Goal: Task Accomplishment & Management: Use online tool/utility

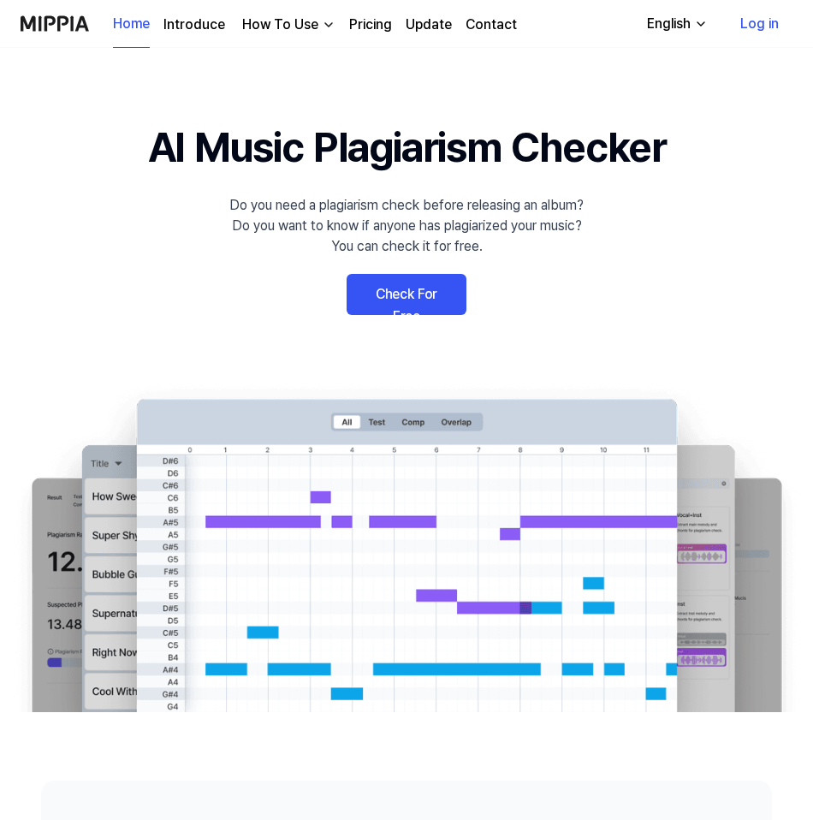
click at [424, 291] on link "Check For Free" at bounding box center [407, 294] width 120 height 41
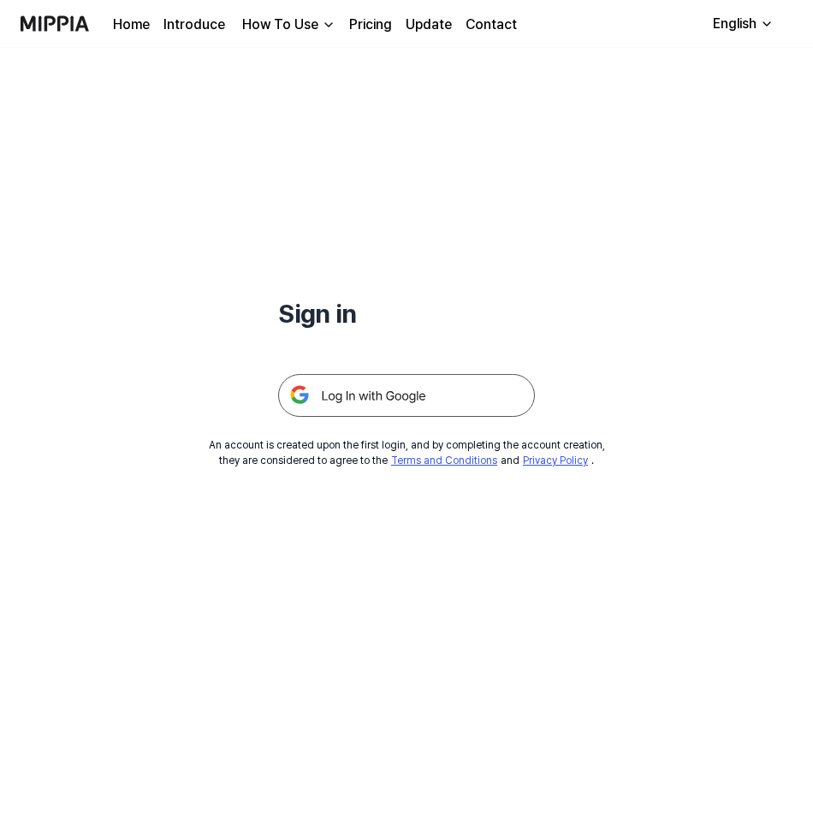
click at [424, 409] on img at bounding box center [406, 395] width 257 height 43
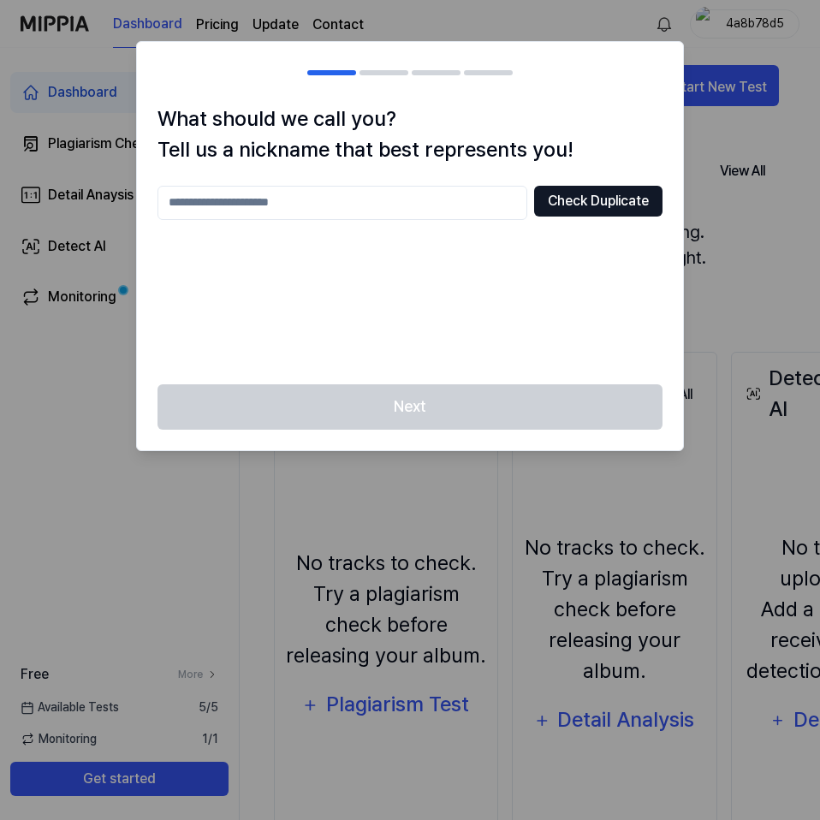
click at [581, 203] on button "Check Duplicate" at bounding box center [598, 201] width 128 height 31
click at [455, 205] on input "text" at bounding box center [342, 203] width 370 height 34
click at [355, 280] on div "****** Check Duplicate" at bounding box center [409, 275] width 505 height 178
click at [403, 555] on div at bounding box center [410, 410] width 820 height 820
click at [72, 326] on div at bounding box center [410, 410] width 820 height 820
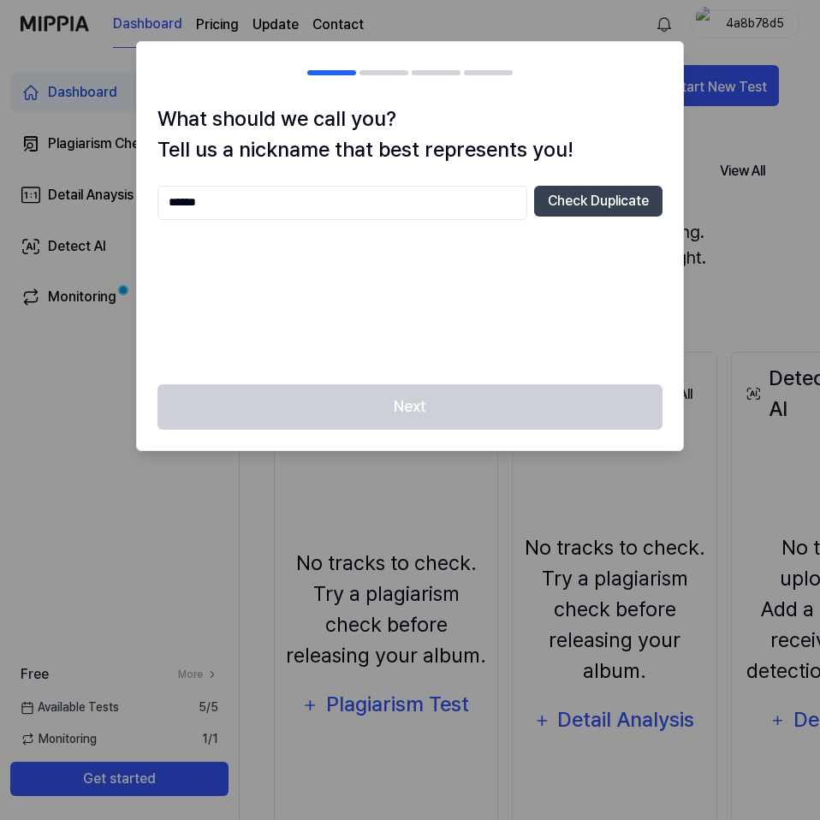
click at [255, 209] on input "******" at bounding box center [342, 203] width 370 height 34
click at [662, 293] on div "**********" at bounding box center [409, 275] width 505 height 178
click at [306, 203] on input "**********" at bounding box center [342, 203] width 370 height 34
click at [98, 296] on div at bounding box center [410, 410] width 820 height 820
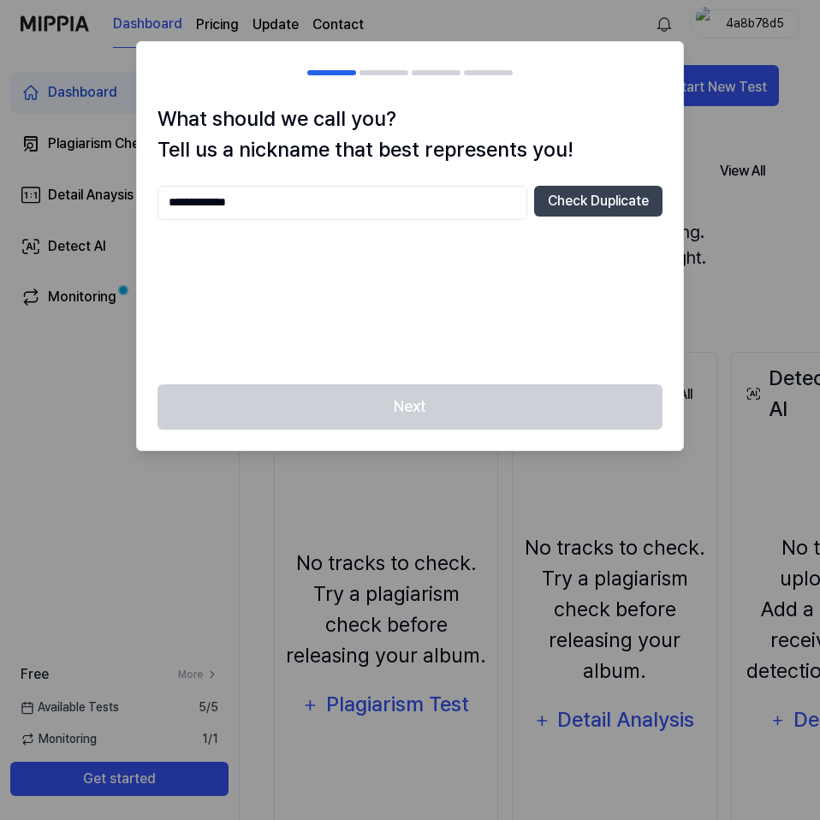
click at [41, 484] on div at bounding box center [410, 410] width 820 height 820
drag, startPoint x: 282, startPoint y: 215, endPoint x: -187, endPoint y: 207, distance: 469.1
click at [0, 207] on html "**********" at bounding box center [410, 410] width 820 height 820
type input "*********"
click at [492, 27] on div at bounding box center [410, 410] width 820 height 820
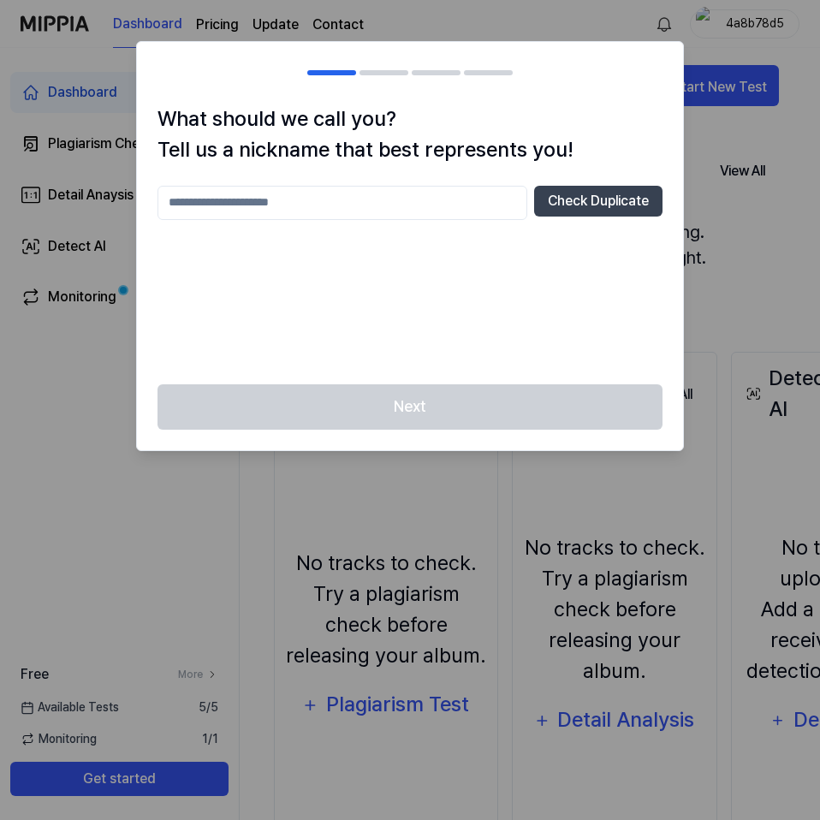
click at [359, 210] on input "text" at bounding box center [342, 203] width 370 height 34
type input "**********"
click at [563, 213] on button "Check Duplicate" at bounding box center [598, 201] width 128 height 31
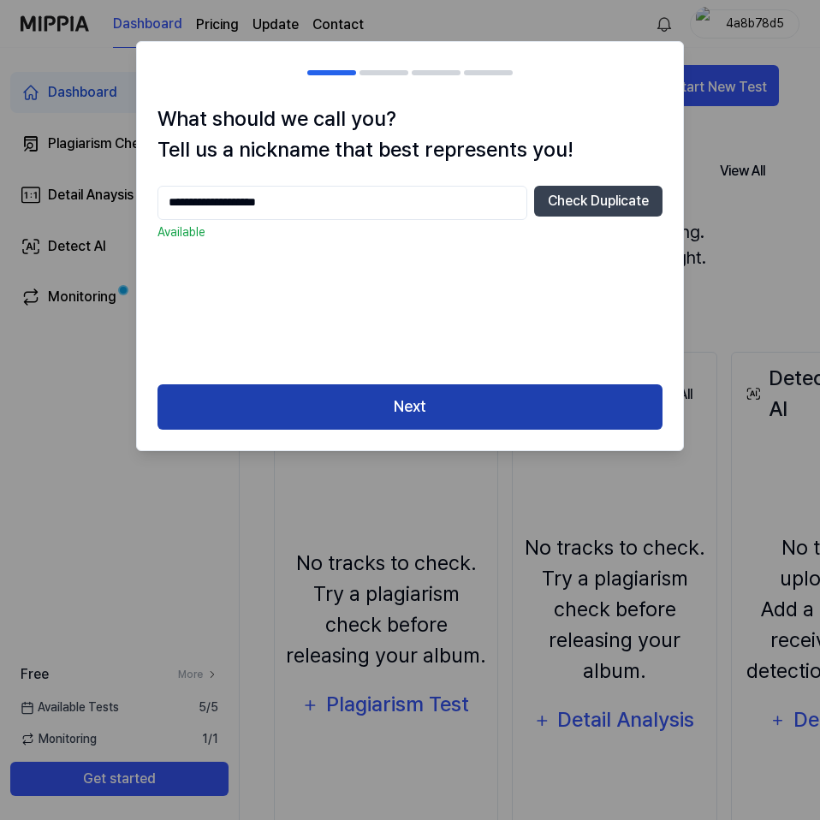
click at [455, 407] on button "Next" at bounding box center [409, 406] width 505 height 45
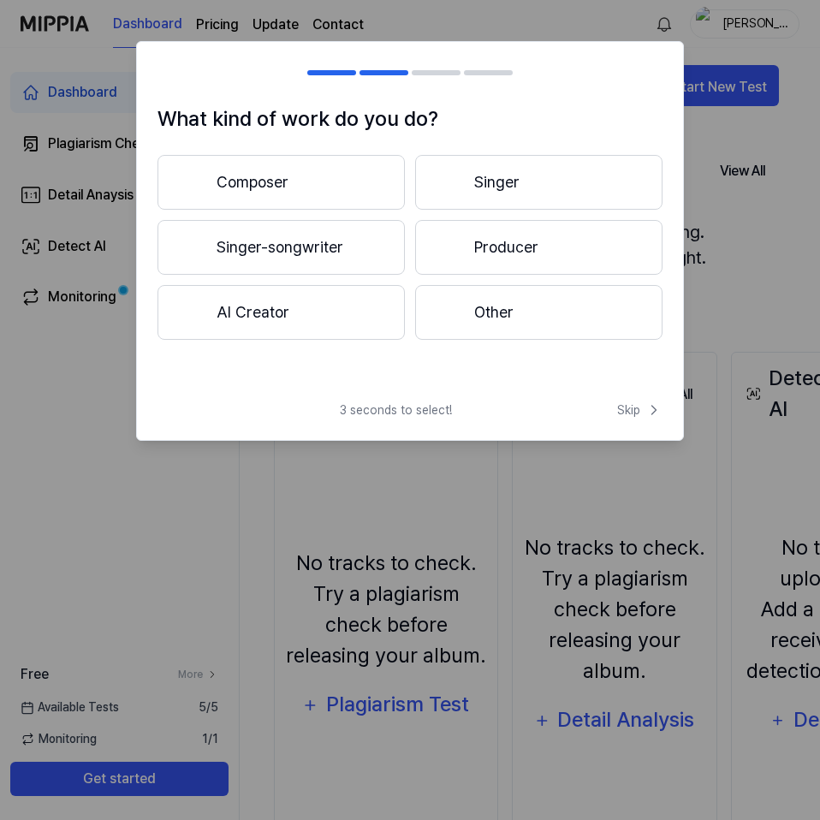
click at [329, 182] on button "Composer" at bounding box center [280, 182] width 247 height 55
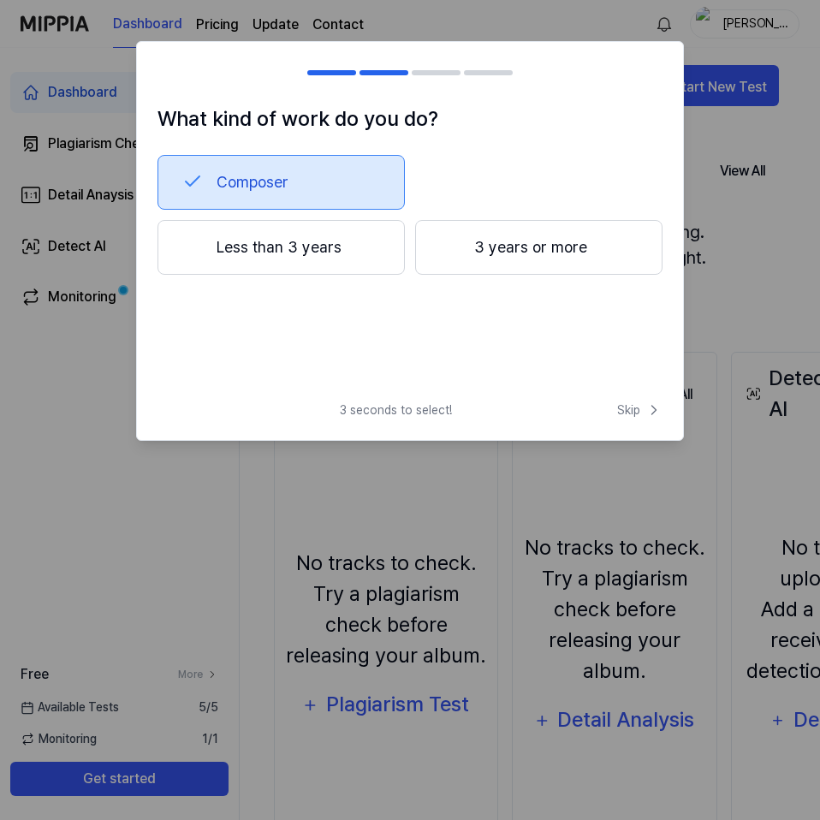
click at [502, 256] on button "3 years or more" at bounding box center [538, 247] width 247 height 55
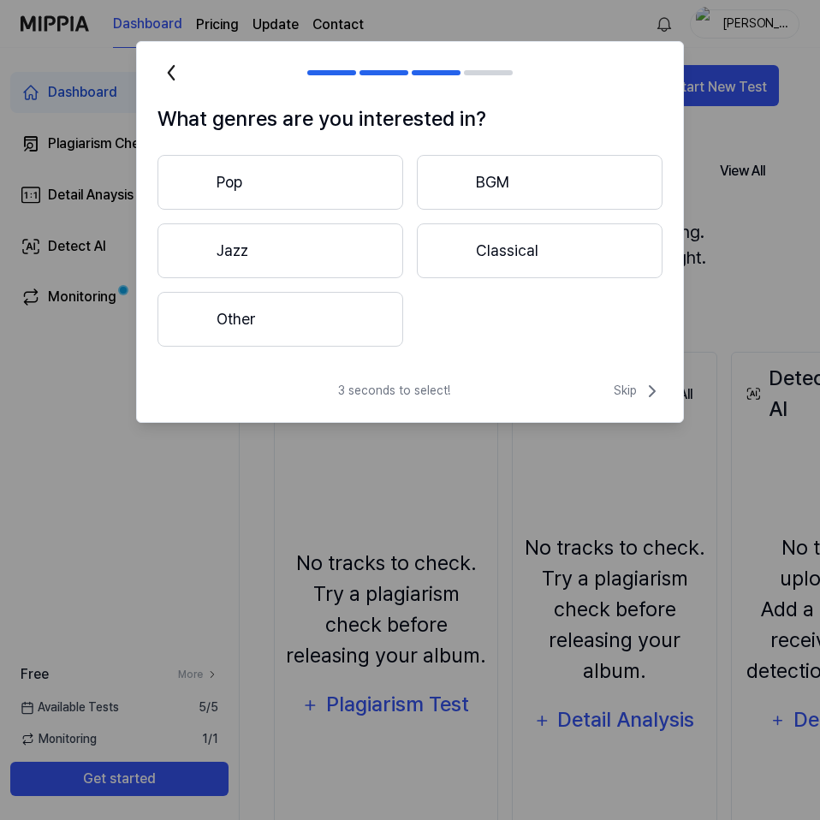
click at [281, 332] on button "Other" at bounding box center [280, 319] width 246 height 55
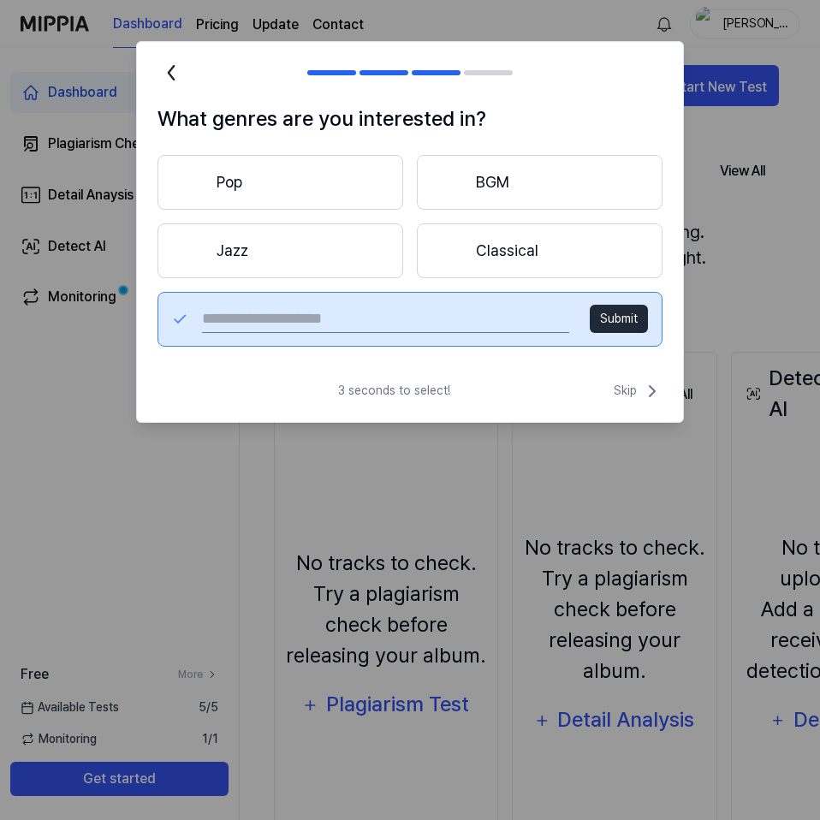
click at [298, 186] on button "Pop" at bounding box center [280, 182] width 246 height 55
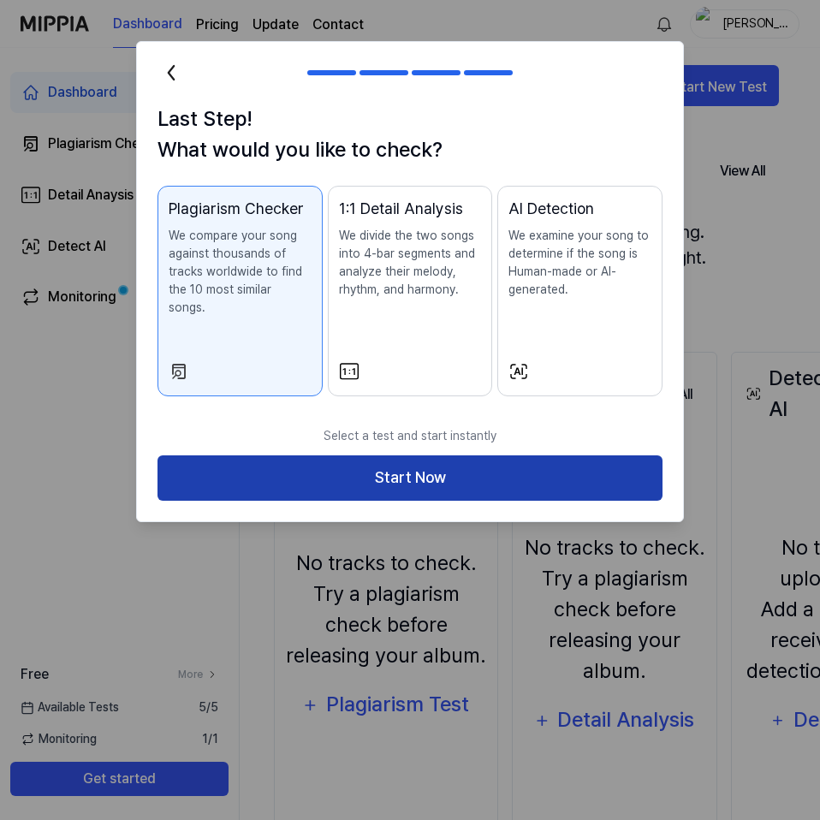
click at [430, 466] on button "Start Now" at bounding box center [409, 477] width 505 height 45
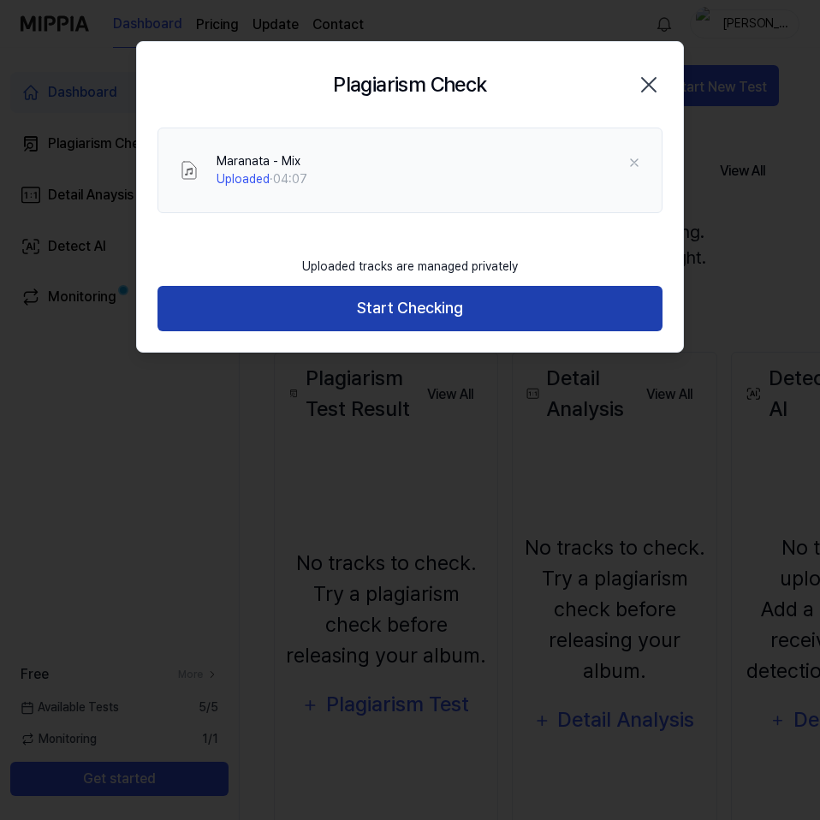
click at [348, 296] on button "Start Checking" at bounding box center [409, 308] width 505 height 45
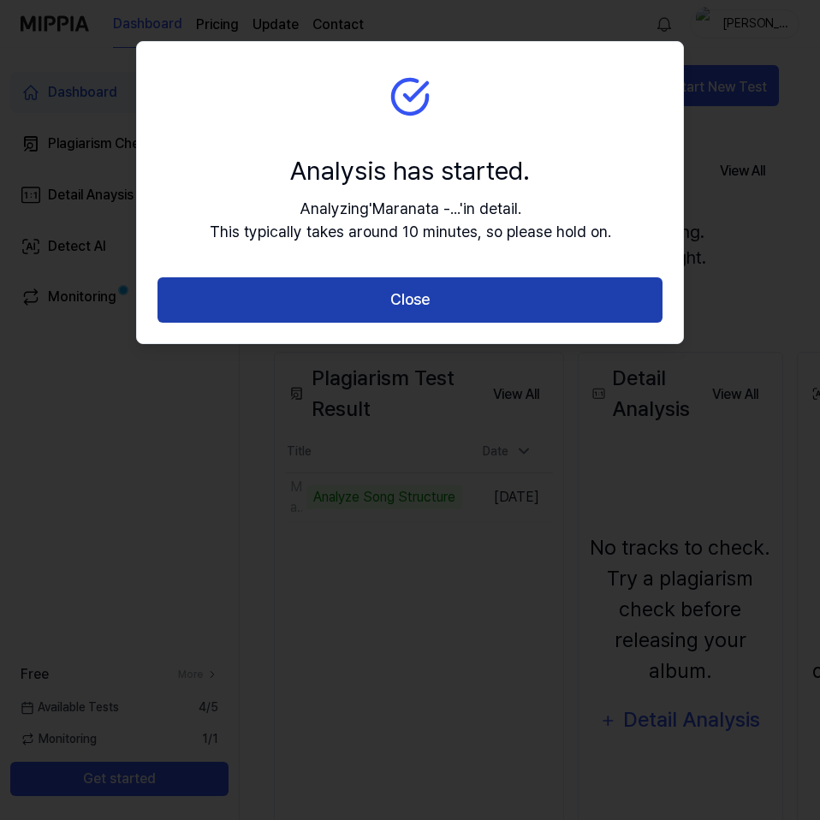
click at [363, 296] on button "Close" at bounding box center [409, 299] width 505 height 45
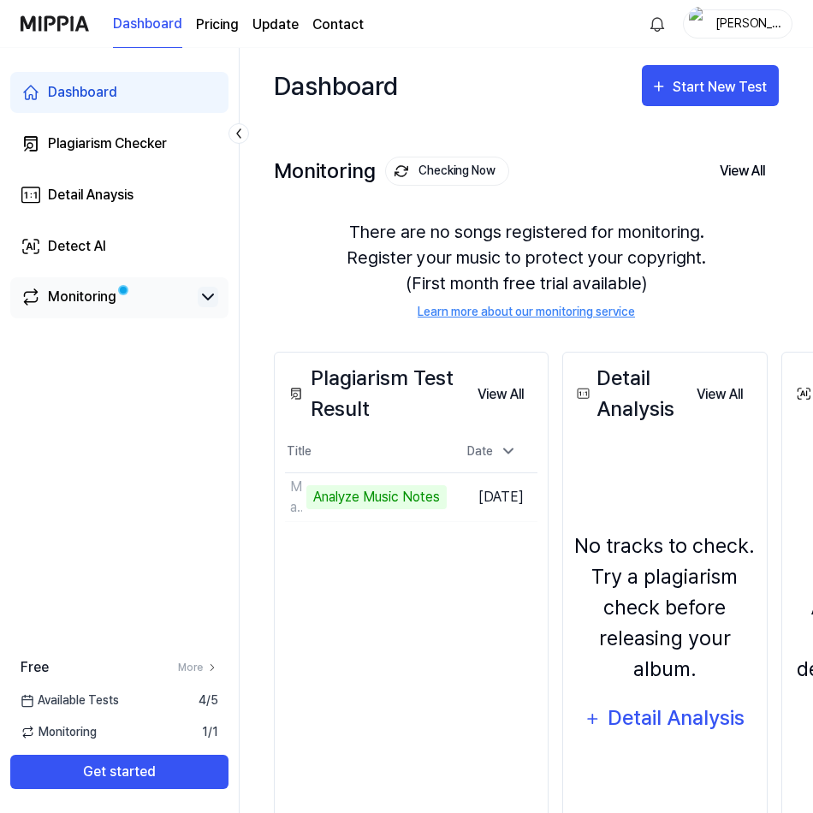
click at [204, 294] on icon at bounding box center [208, 296] width 10 height 5
click at [204, 294] on icon at bounding box center [208, 297] width 21 height 21
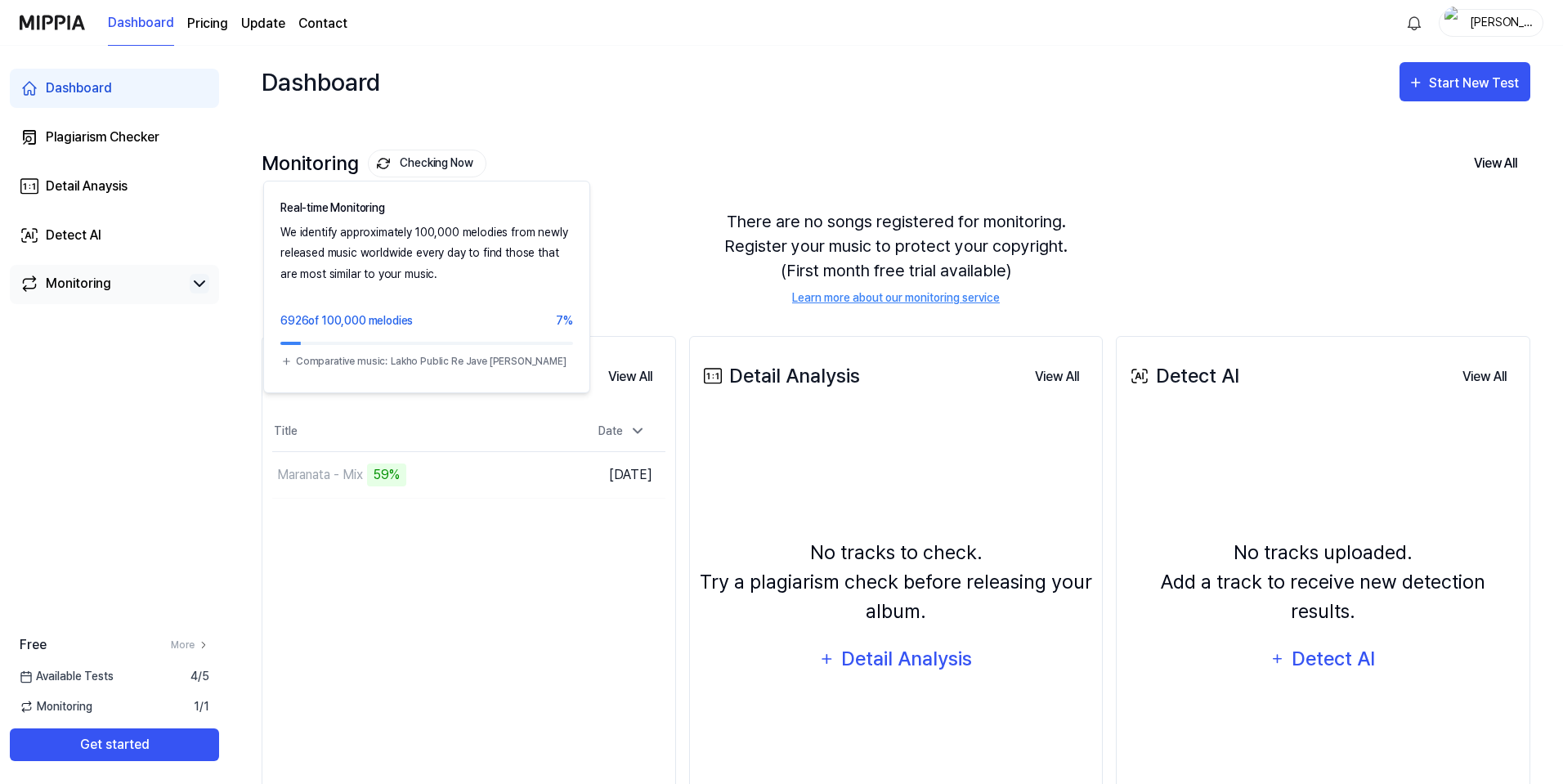
click at [405, 156] on button "Checking Now" at bounding box center [427, 163] width 118 height 28
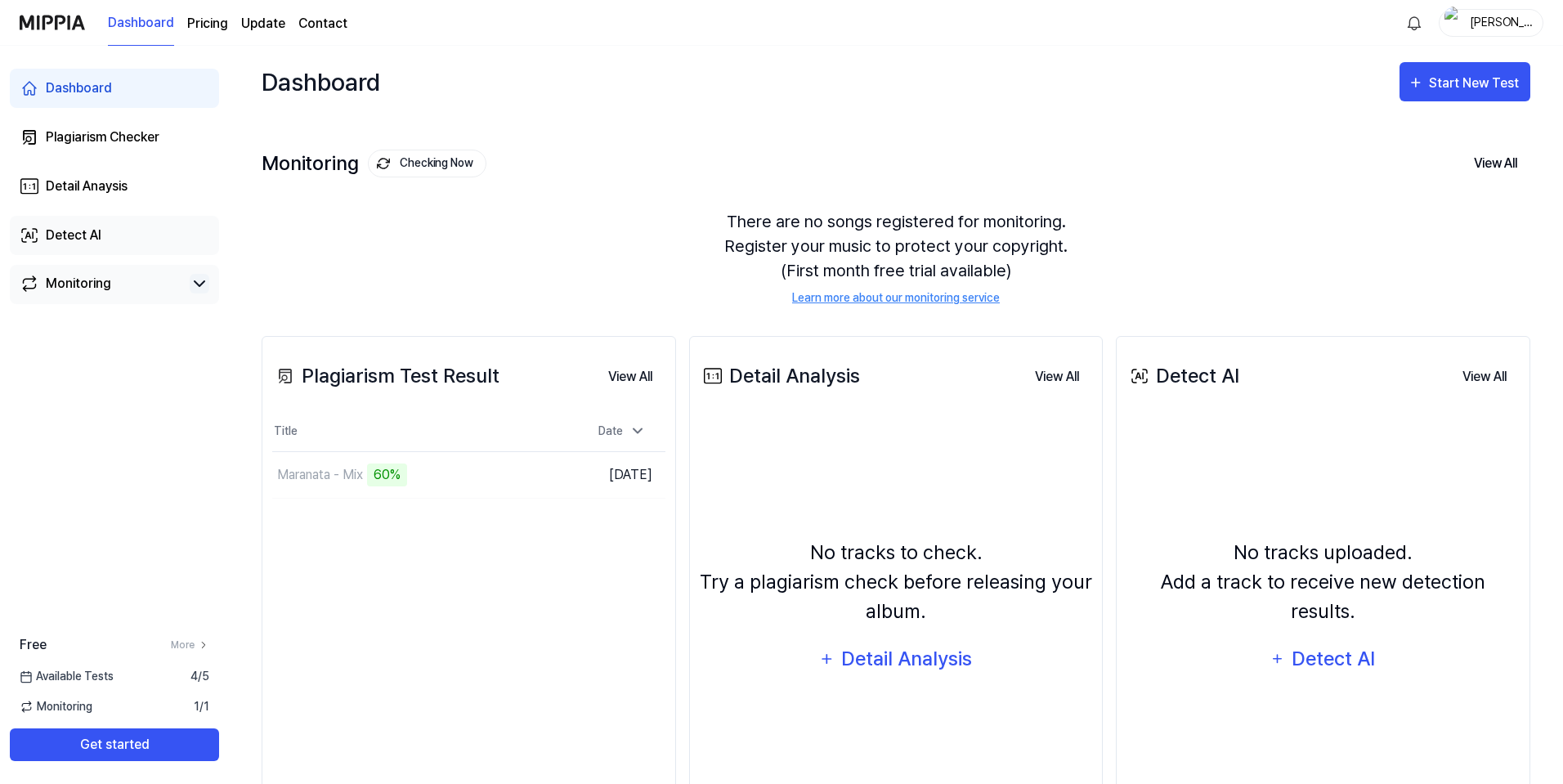
click at [83, 233] on div "Detect AI" at bounding box center [74, 235] width 55 height 20
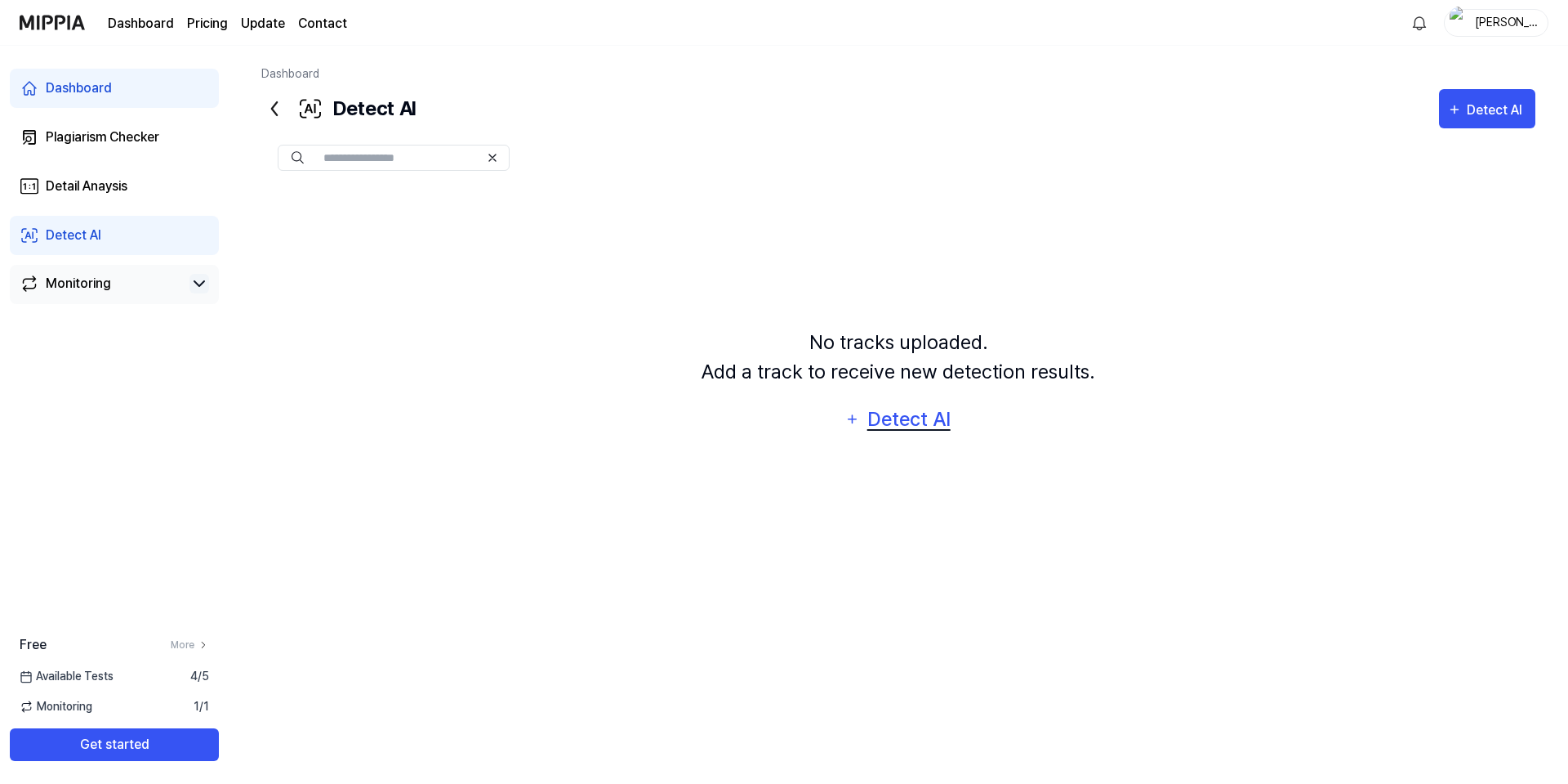
click at [775, 420] on div "Detect AI" at bounding box center [909, 419] width 88 height 32
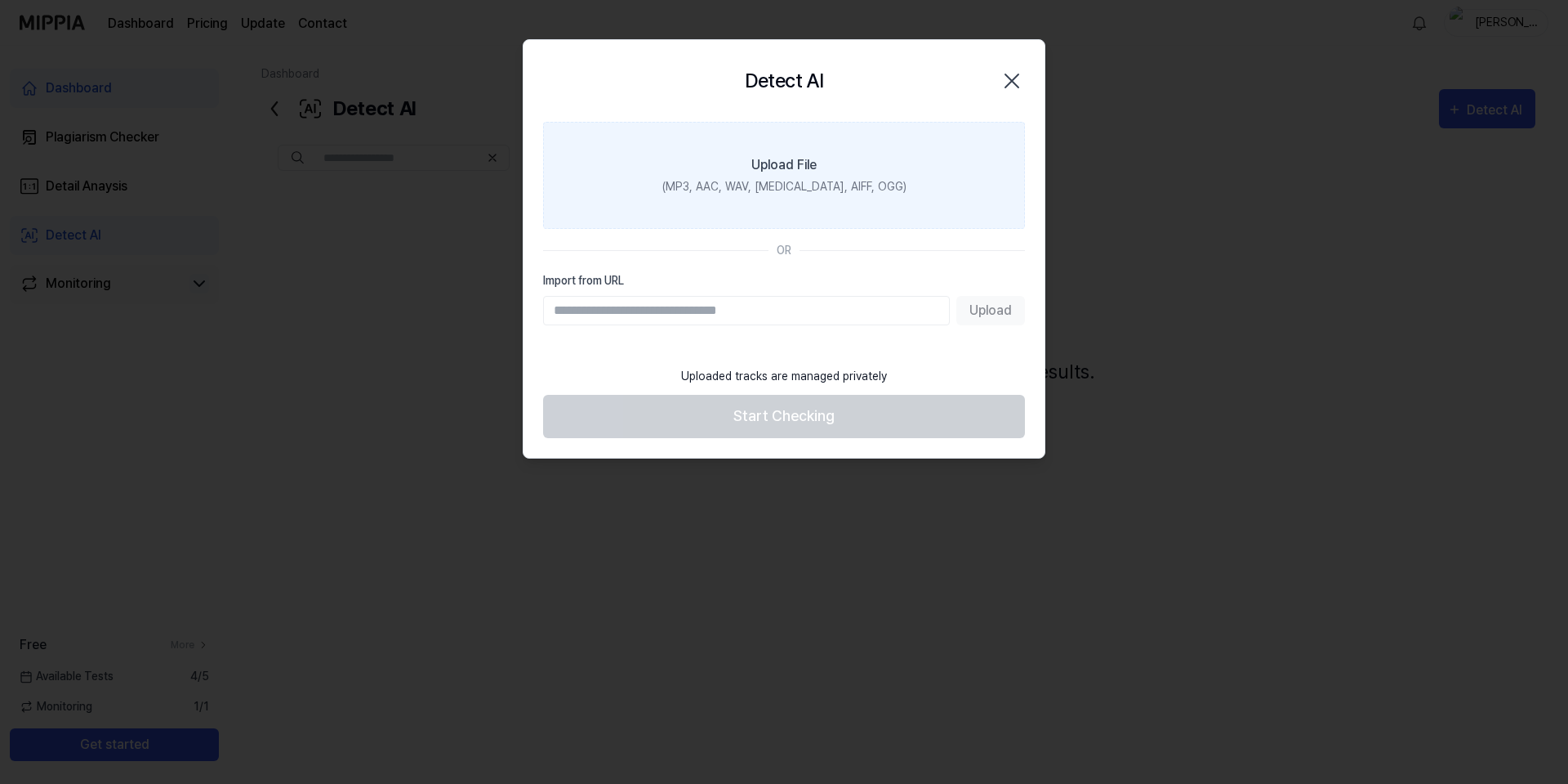
click at [775, 183] on div "(MP3, AAC, WAV, FLAC, AIFF, OGG)" at bounding box center [784, 187] width 244 height 17
click at [0, 0] on input "Upload File (MP3, AAC, WAV, FLAC, AIFF, OGG)" at bounding box center [0, 0] width 0 height 0
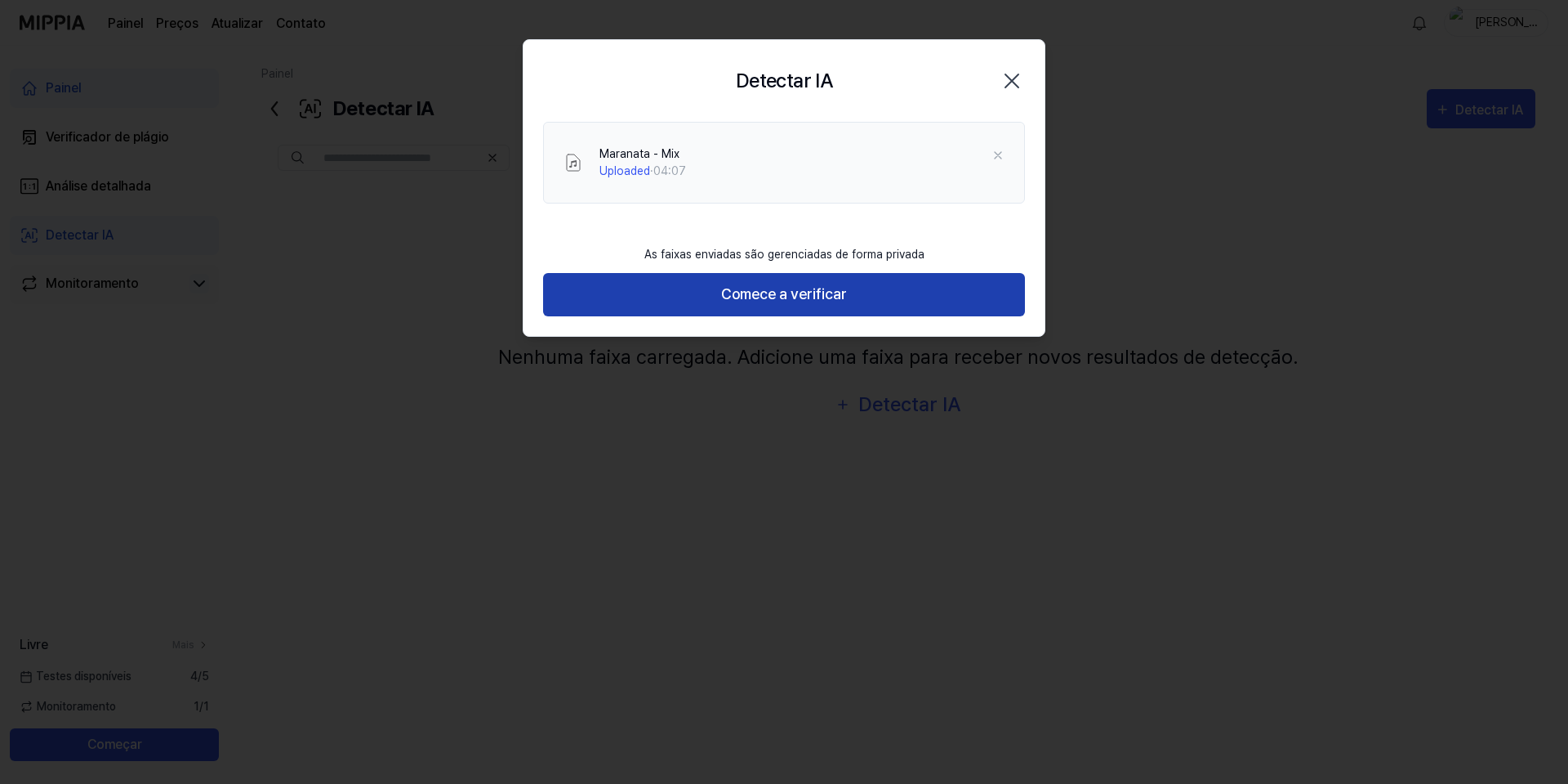
click at [751, 292] on font "Comece a verificar" at bounding box center [784, 294] width 126 height 17
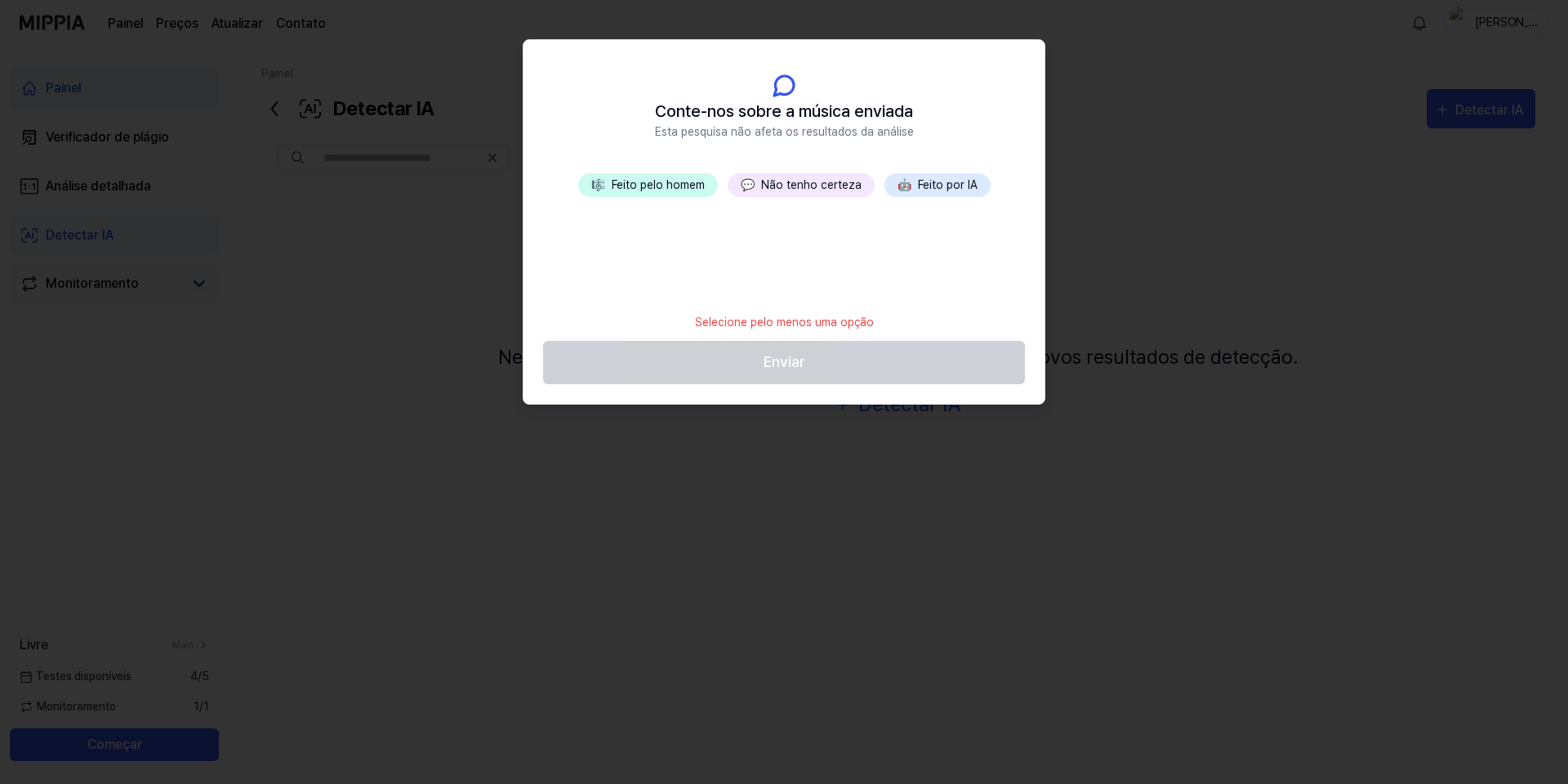
click at [665, 197] on div "🎼 Feito pelo homem 💬 Não tenho certeza 🤖 Feito por IA" at bounding box center [784, 238] width 521 height 131
click at [672, 179] on font "Feito pelo homem" at bounding box center [659, 185] width 94 height 13
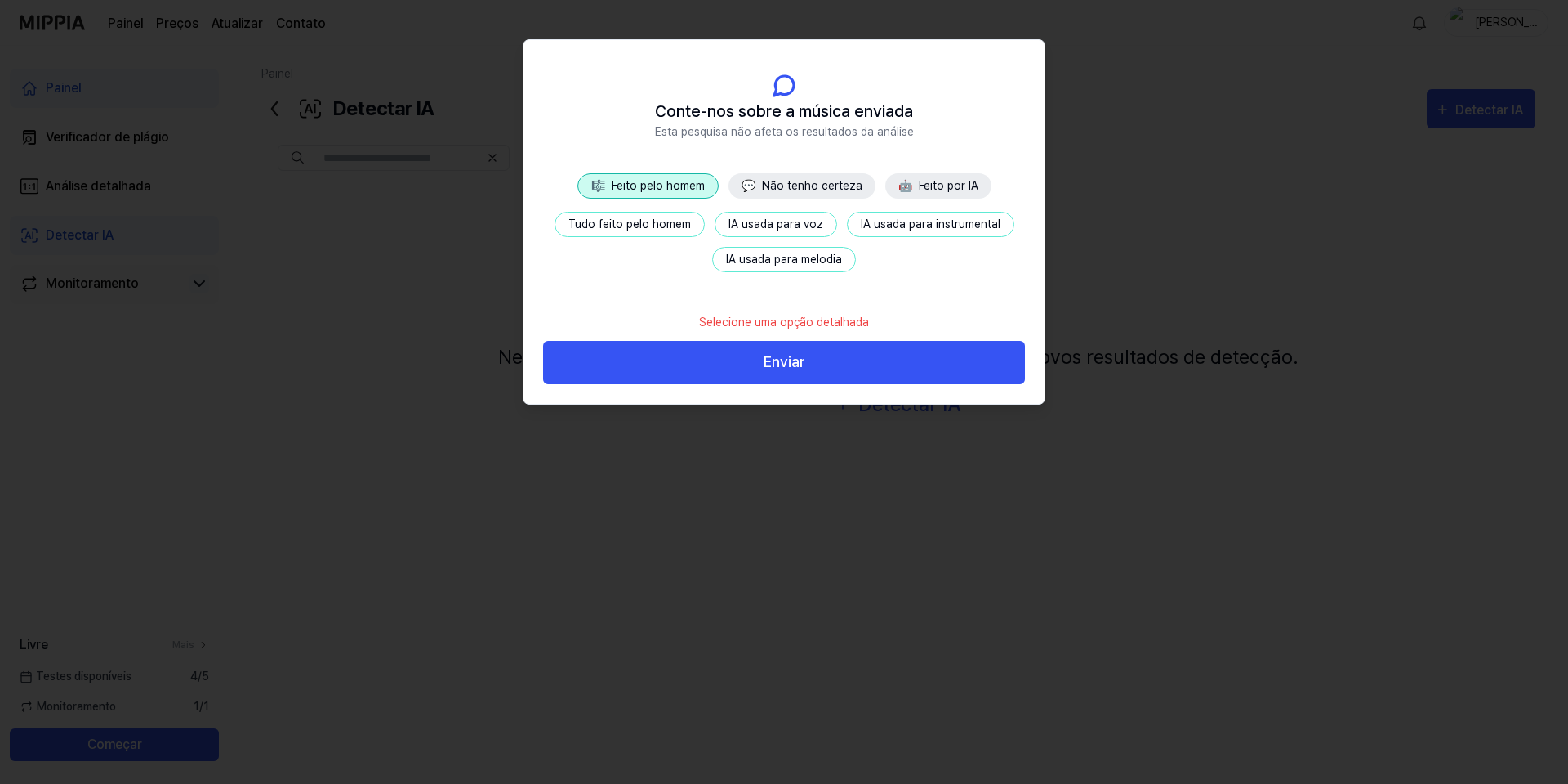
click at [637, 224] on font "Tudo feito pelo homem" at bounding box center [630, 224] width 122 height 13
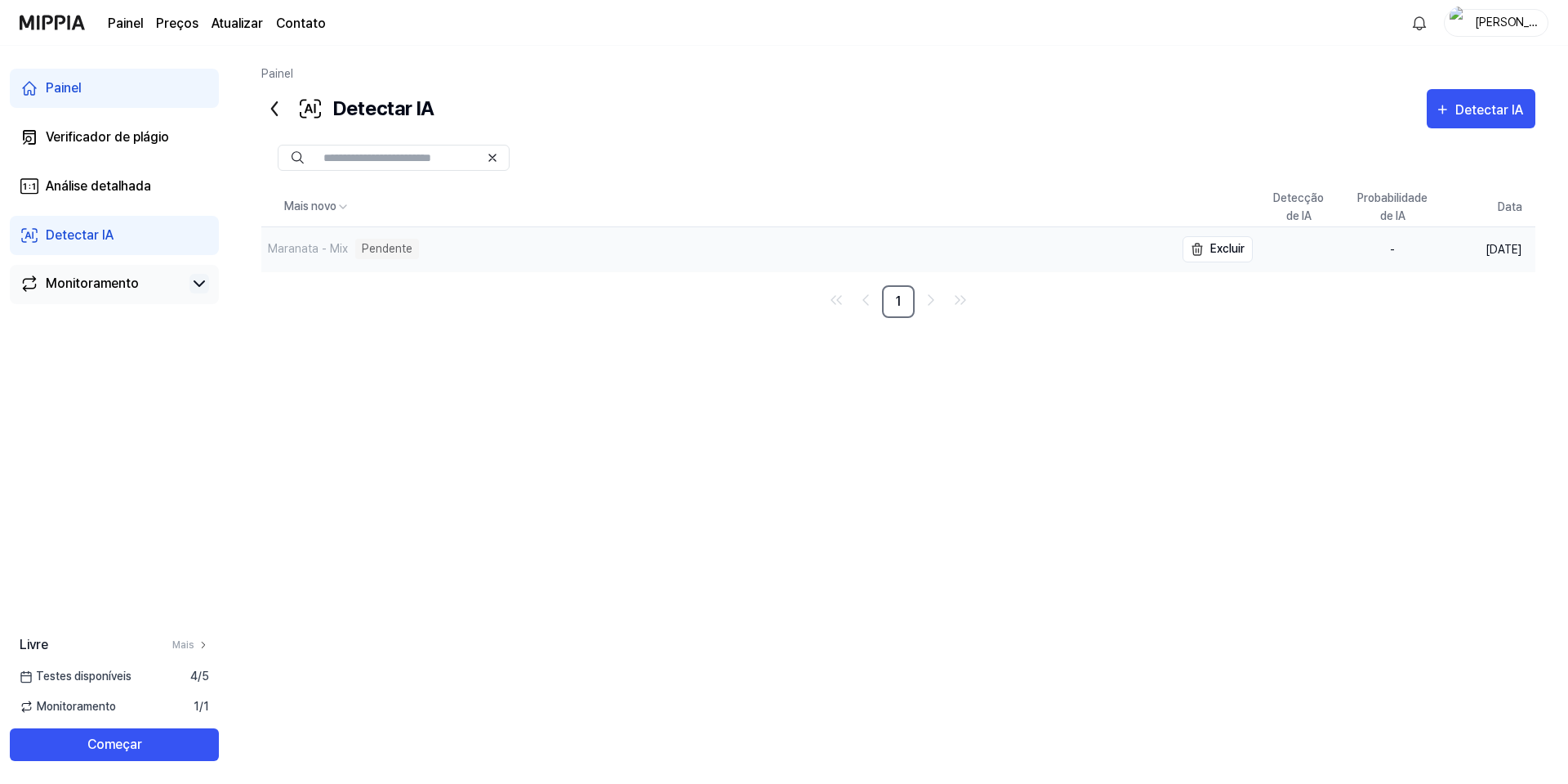
click at [291, 242] on font "Maranata - Mix" at bounding box center [308, 248] width 80 height 13
click at [366, 241] on div "Maranata - Mix" at bounding box center [718, 250] width 913 height 46
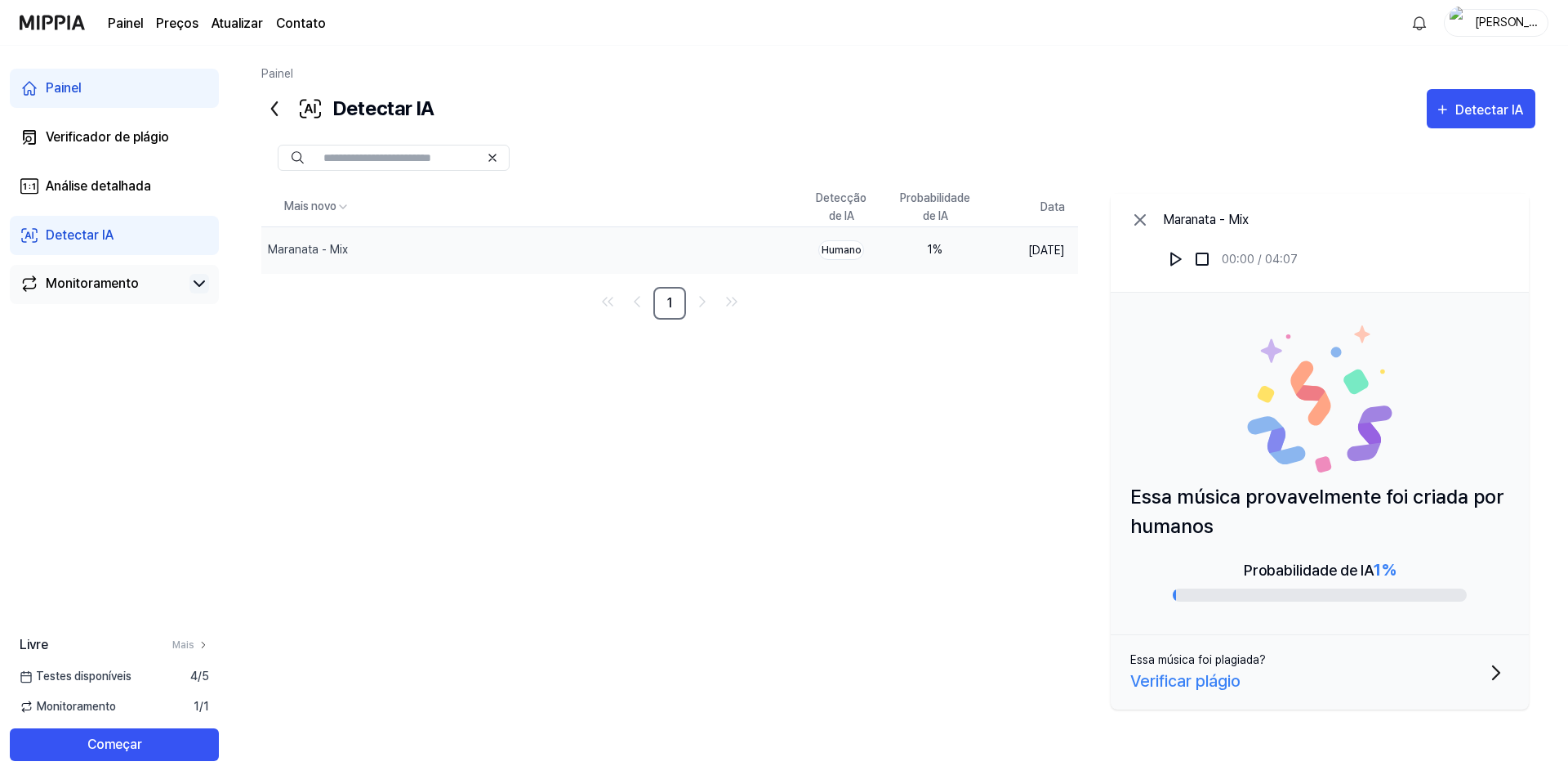
click at [775, 673] on icon "button" at bounding box center [1495, 672] width 26 height 26
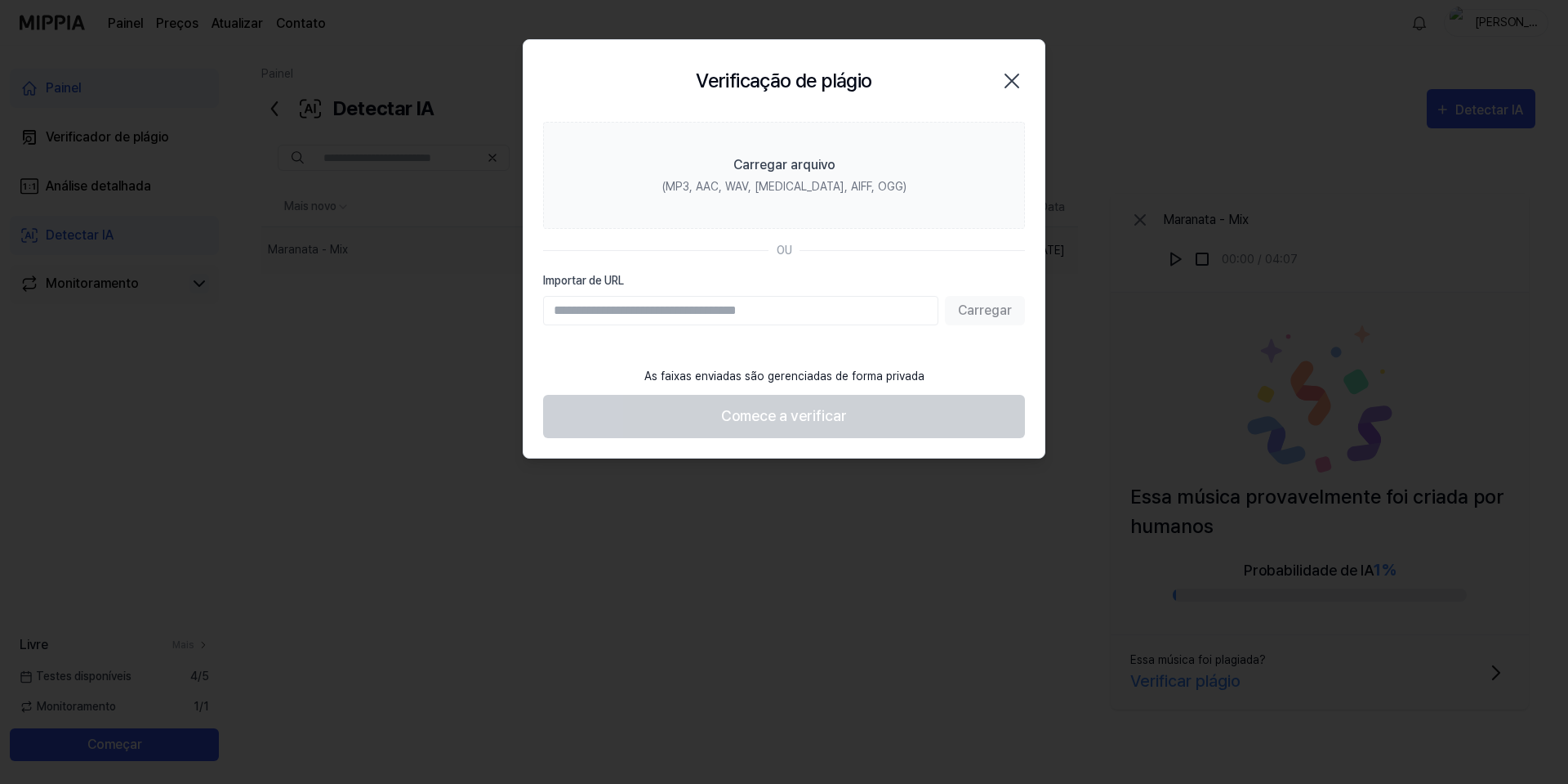
click at [775, 75] on icon "button" at bounding box center [1012, 80] width 26 height 26
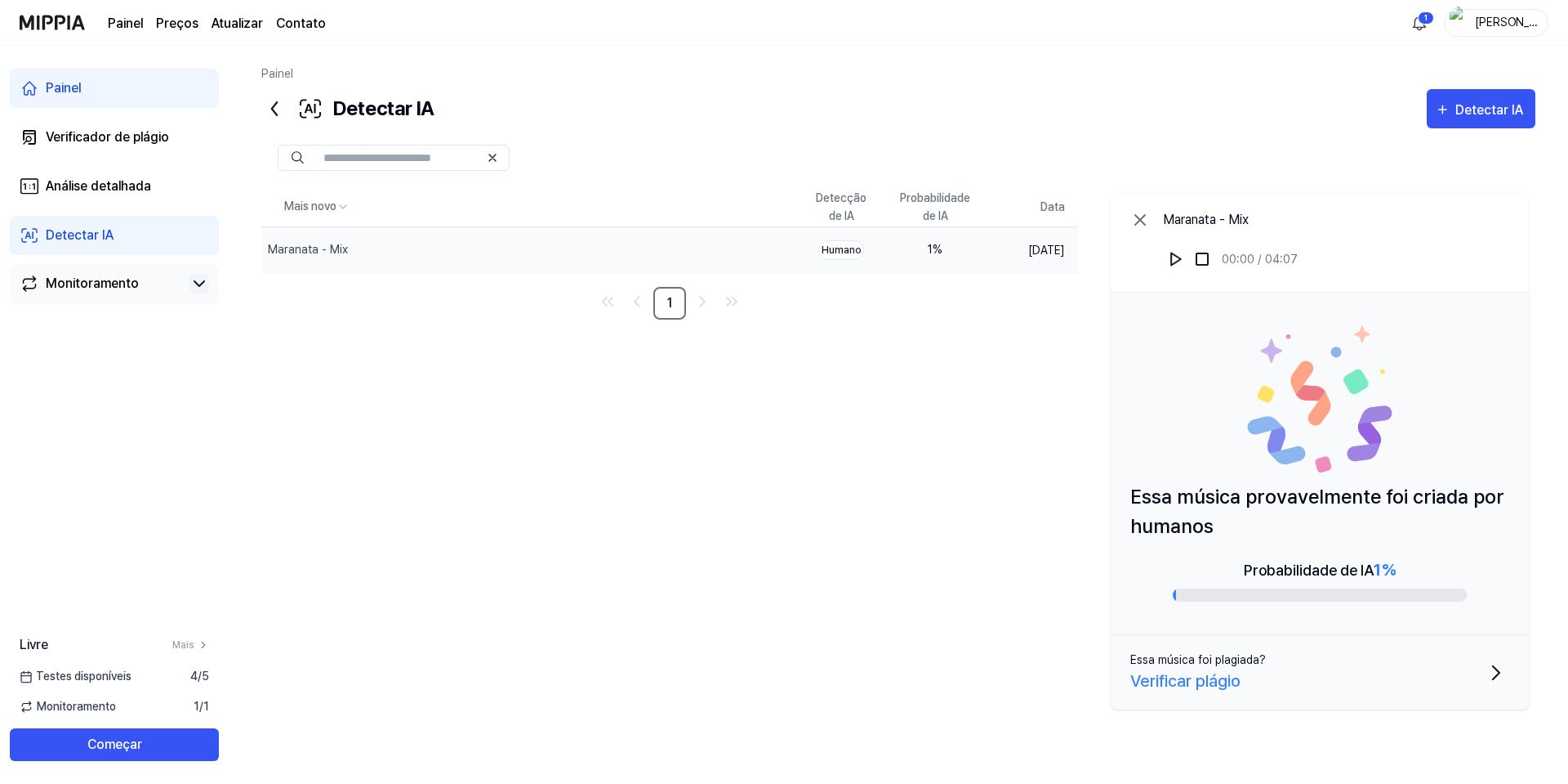
click at [775, 681] on button "Essa música foi plagiada? Verificar plágio" at bounding box center [1320, 672] width 418 height 74
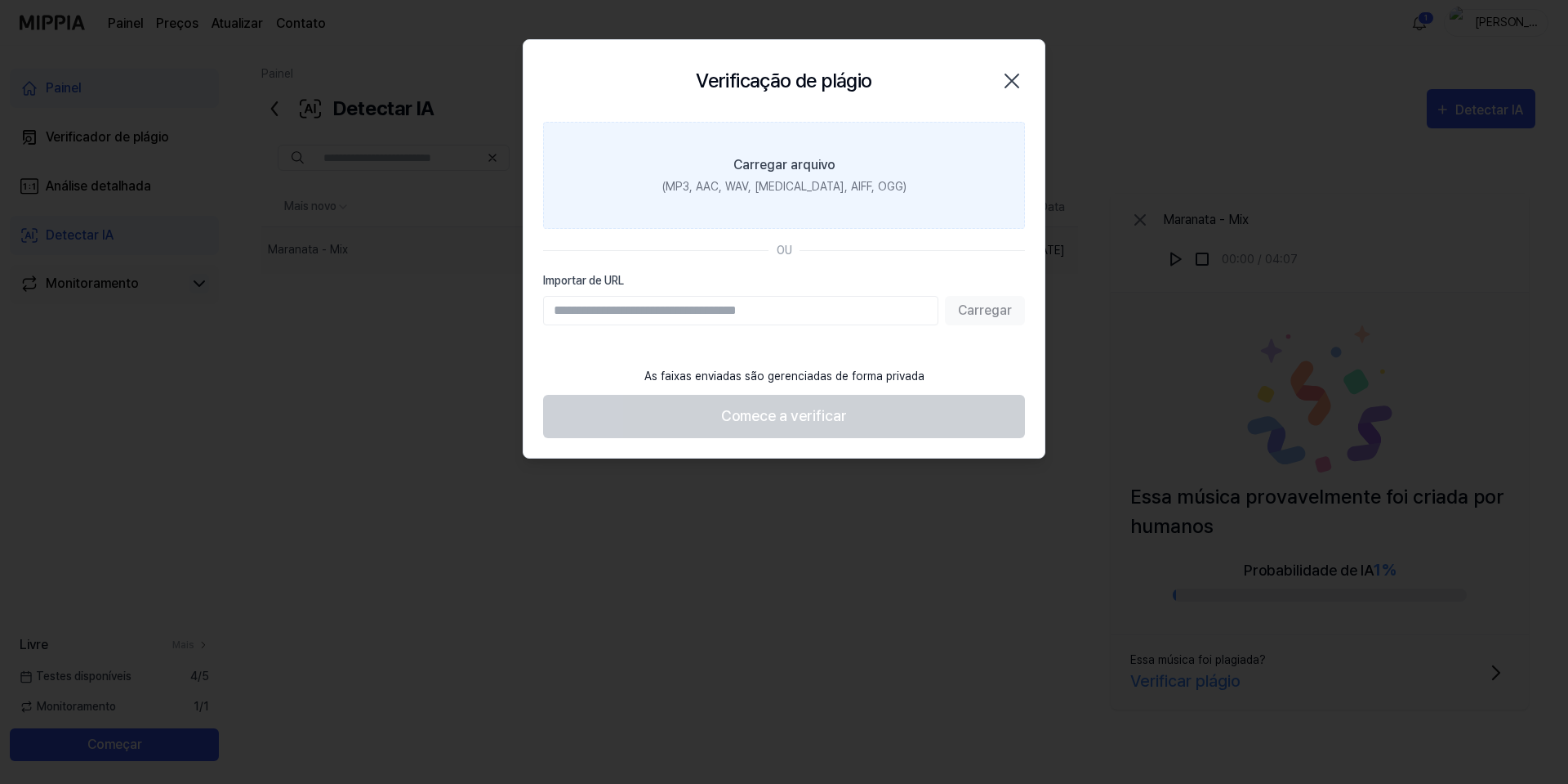
click at [775, 172] on label "Carregar arquivo (MP3, AAC, WAV, FLAC, AIFF, OGG)" at bounding box center [784, 176] width 482 height 107
click at [0, 0] on input "Carregar arquivo (MP3, AAC, WAV, FLAC, AIFF, OGG)" at bounding box center [0, 0] width 0 height 0
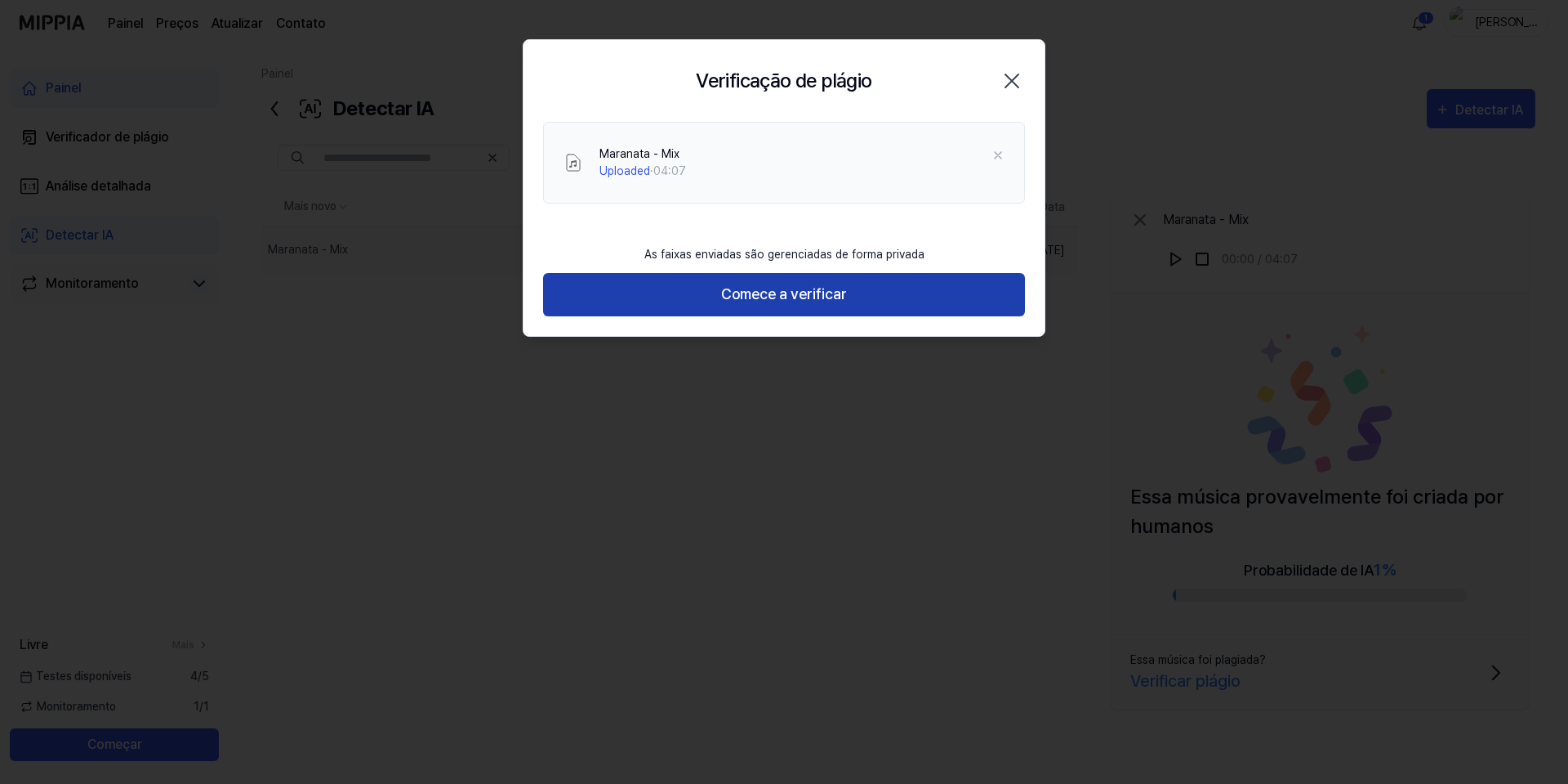
click at [775, 291] on font "Comece a verificar" at bounding box center [784, 294] width 126 height 17
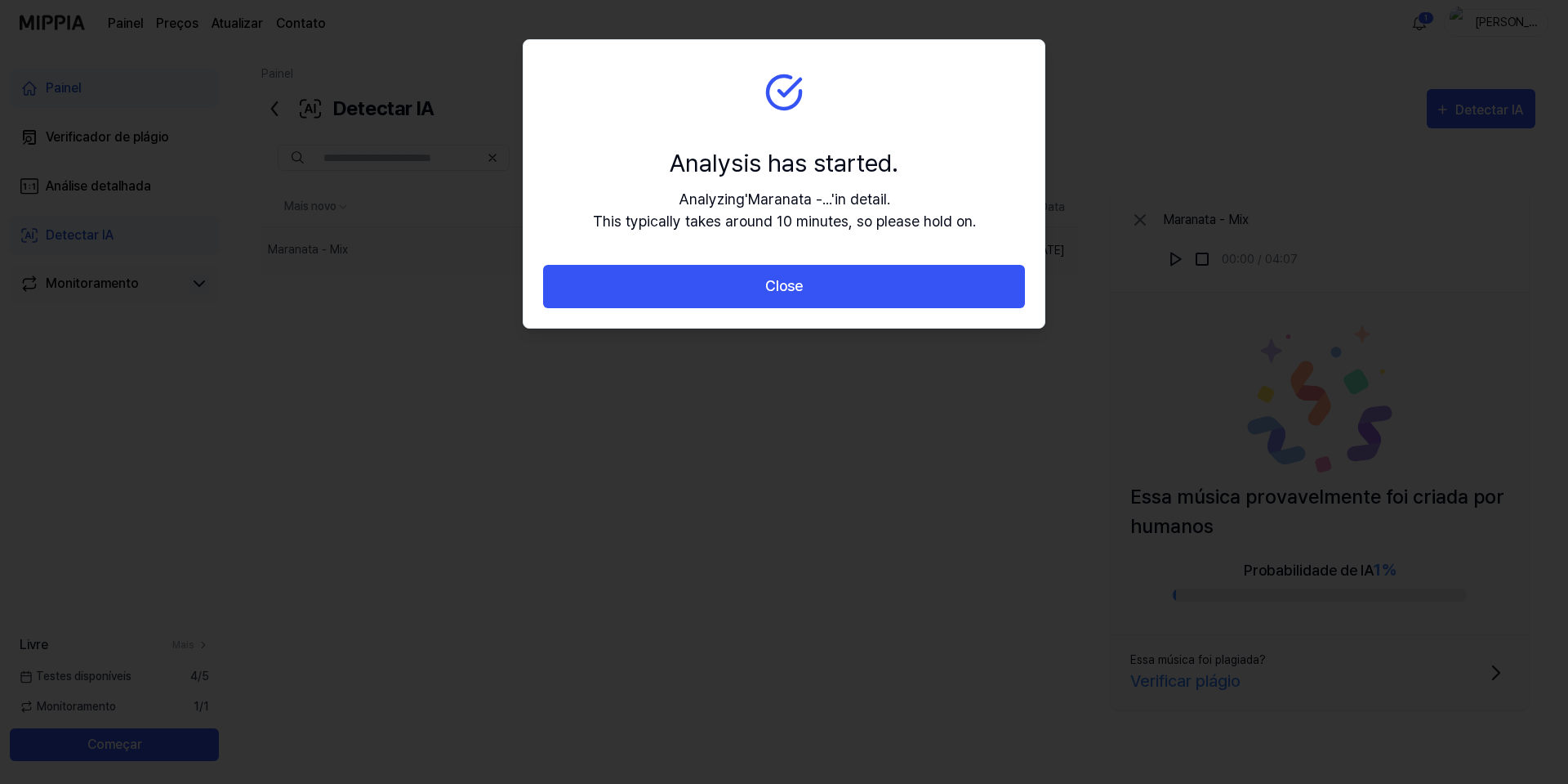
click at [775, 285] on button "Close" at bounding box center [784, 286] width 482 height 43
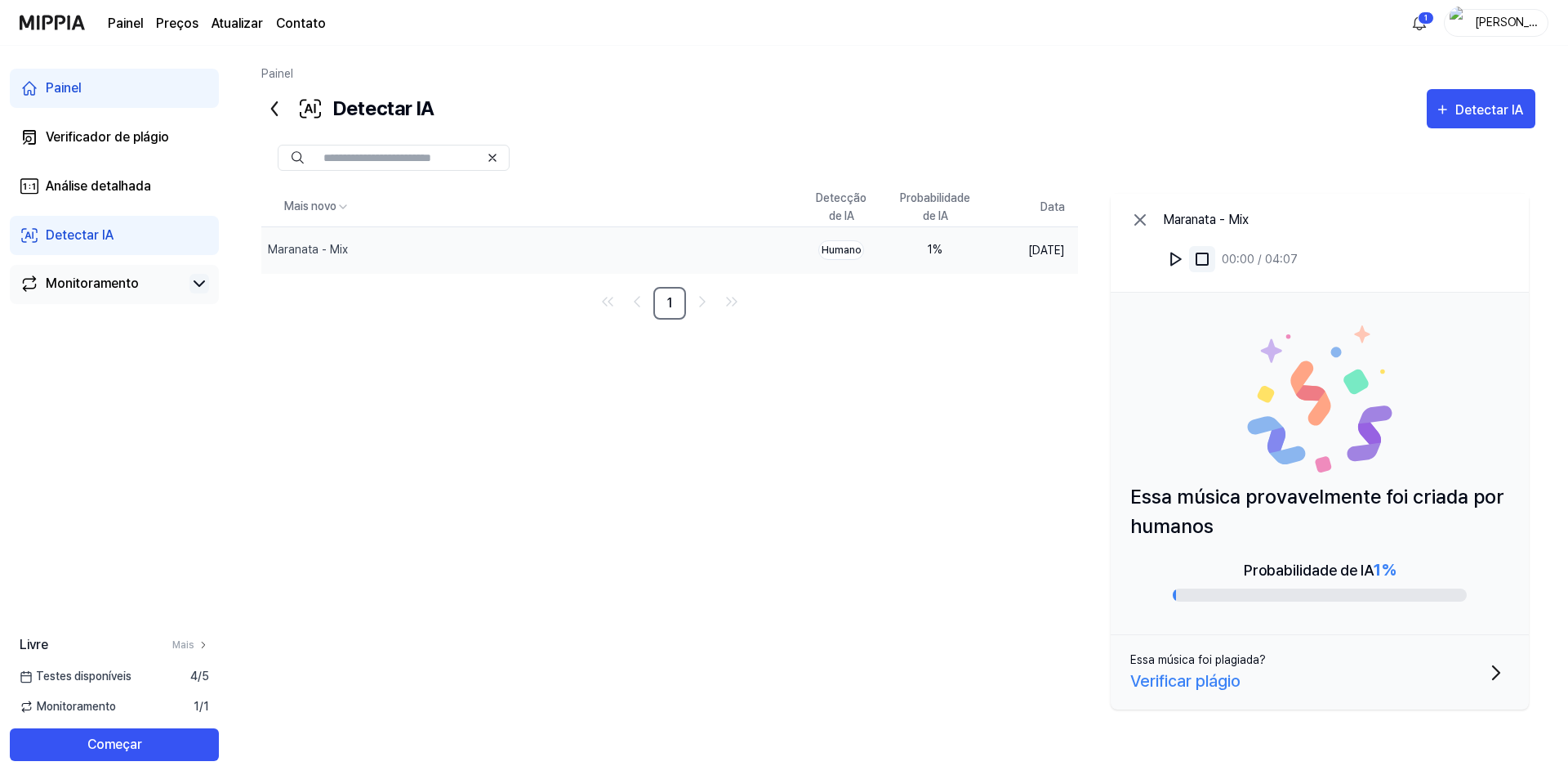
click at [775, 256] on img at bounding box center [1202, 259] width 16 height 16
click at [775, 214] on icon at bounding box center [1139, 220] width 20 height 20
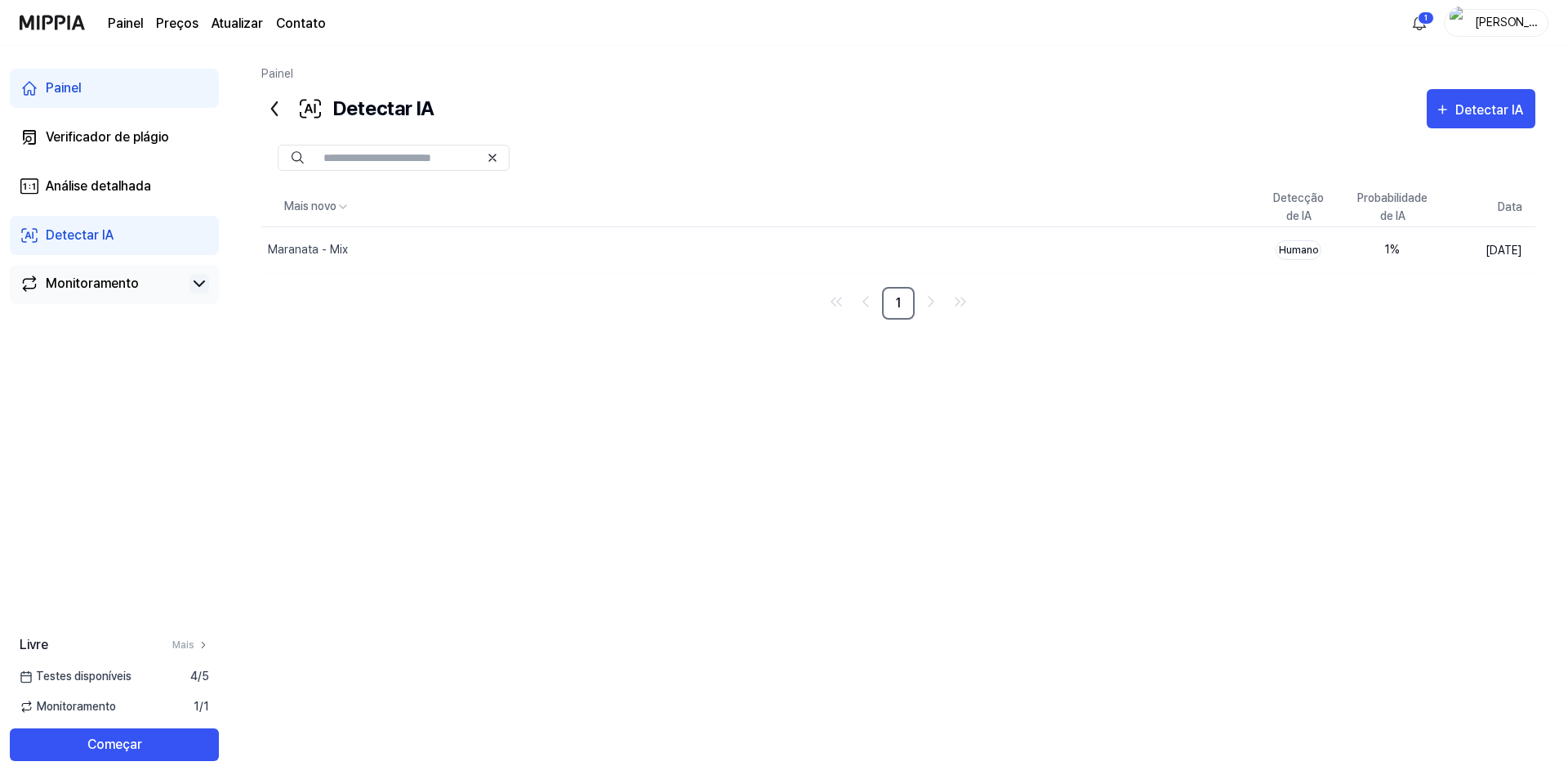
drag, startPoint x: 1094, startPoint y: 233, endPoint x: 1074, endPoint y: 360, distance: 128.6
click at [775, 388] on div "Mais novo Detecção de IA Probabilidade de IA Data Maranata - Mix Excluir Humano…" at bounding box center [898, 441] width 1274 height 509
click at [775, 250] on img "button" at bounding box center [1197, 250] width 20 height 20
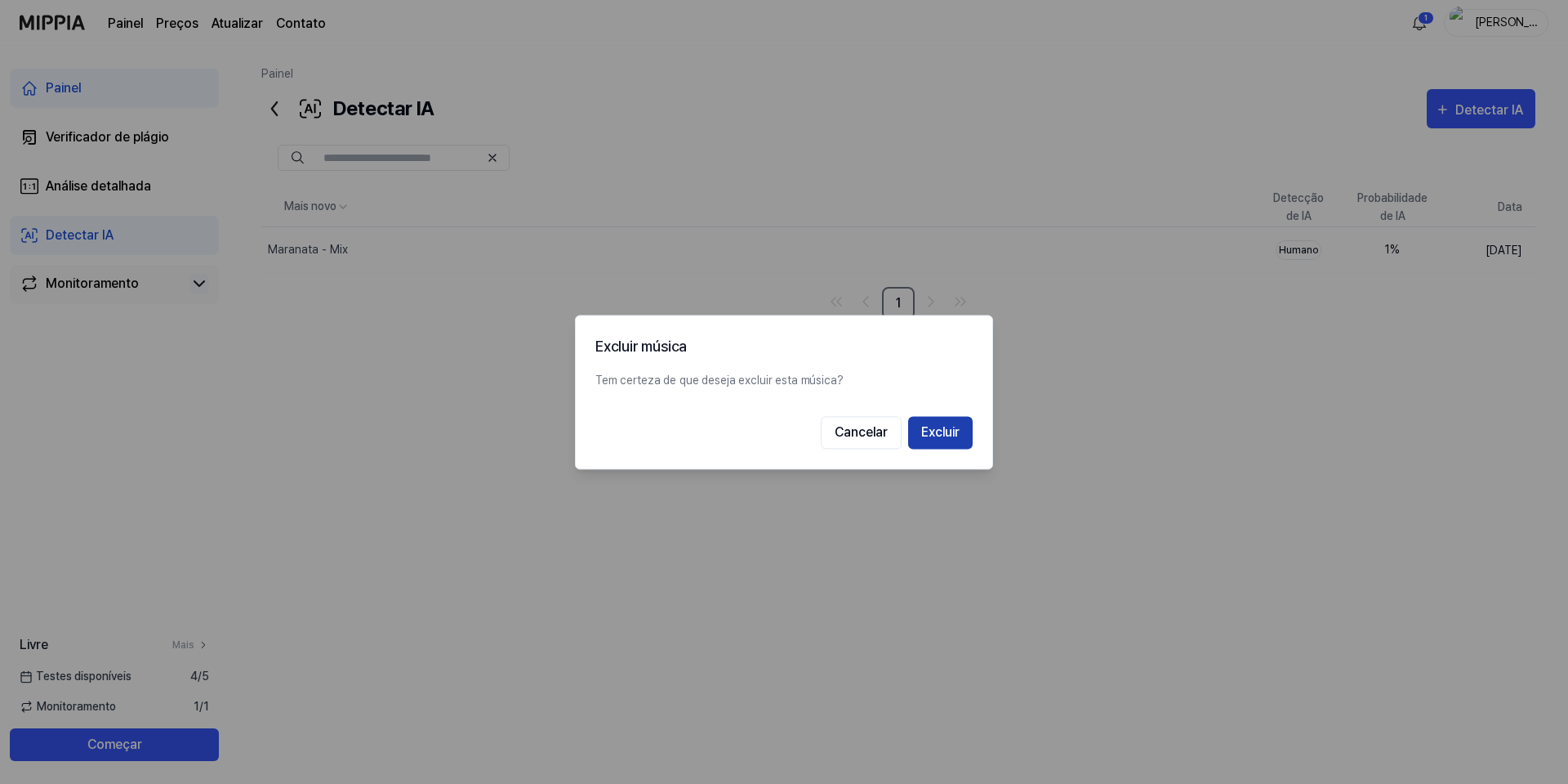
click at [775, 439] on font "Excluir" at bounding box center [940, 432] width 38 height 15
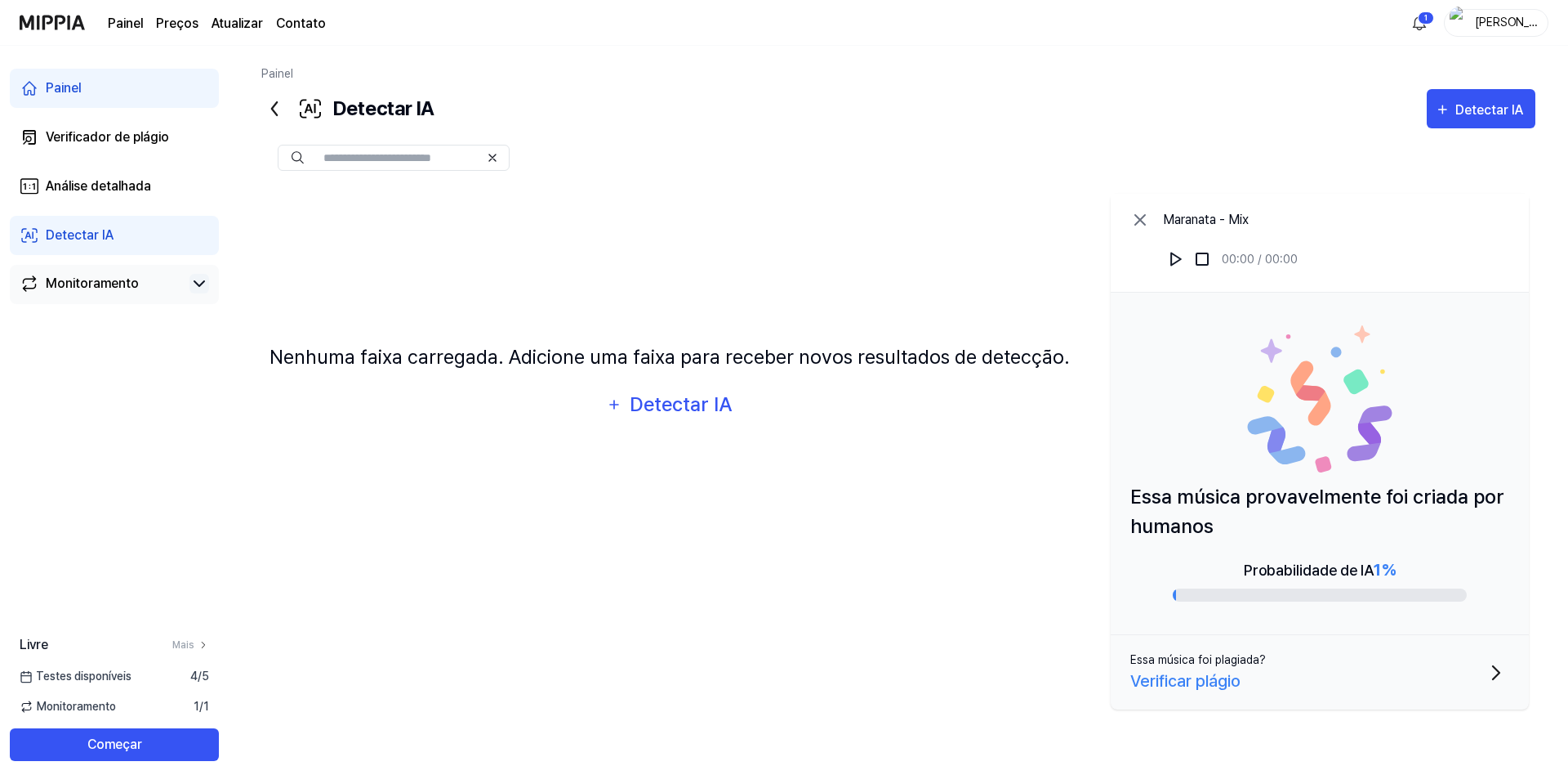
click at [202, 287] on icon at bounding box center [199, 284] width 20 height 20
click at [79, 706] on font "Monitoramento" at bounding box center [76, 707] width 79 height 13
click at [122, 746] on font "Começar" at bounding box center [115, 744] width 54 height 15
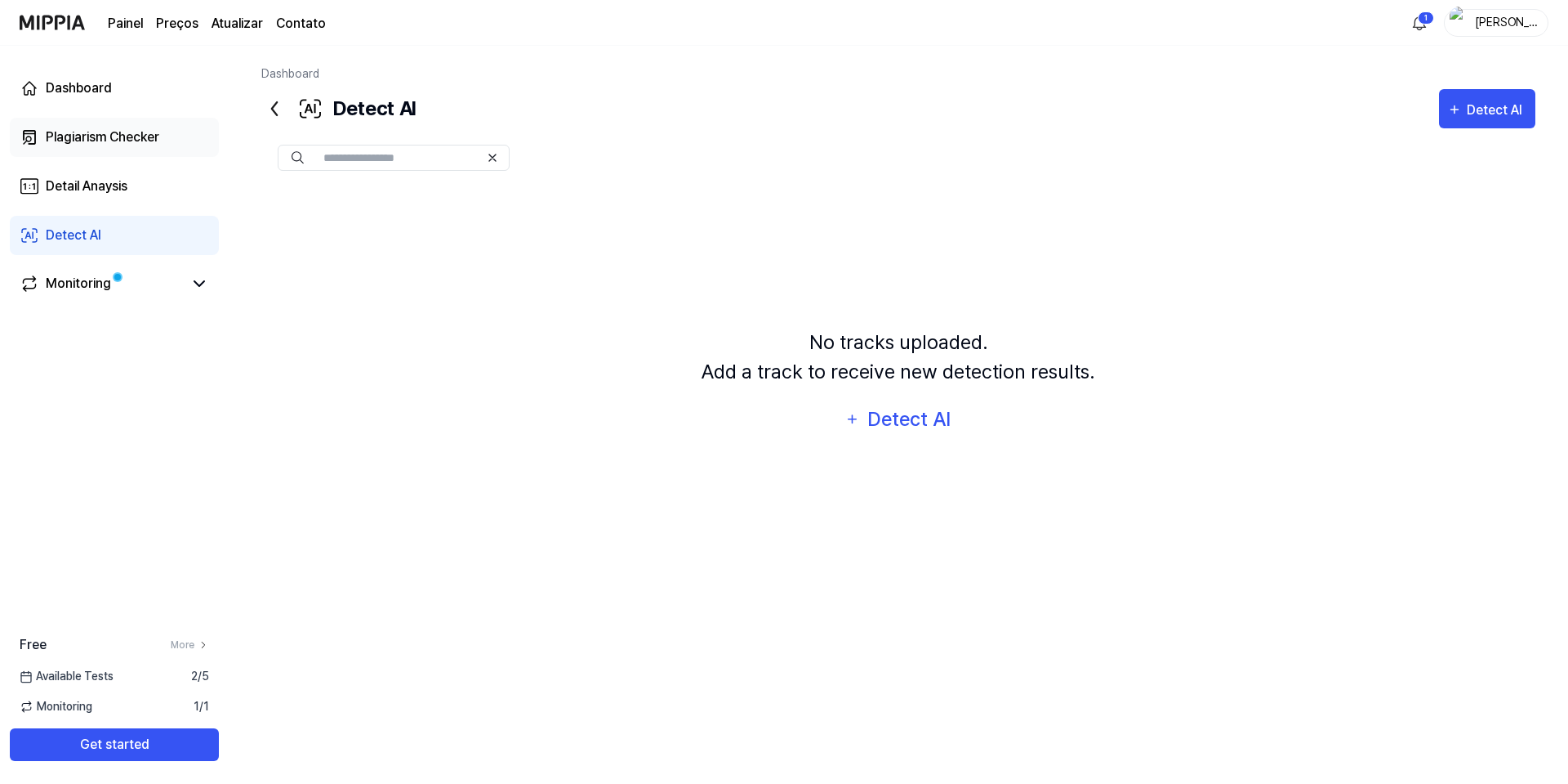
click at [121, 137] on div "Plagiarism Checker" at bounding box center [102, 138] width 114 height 20
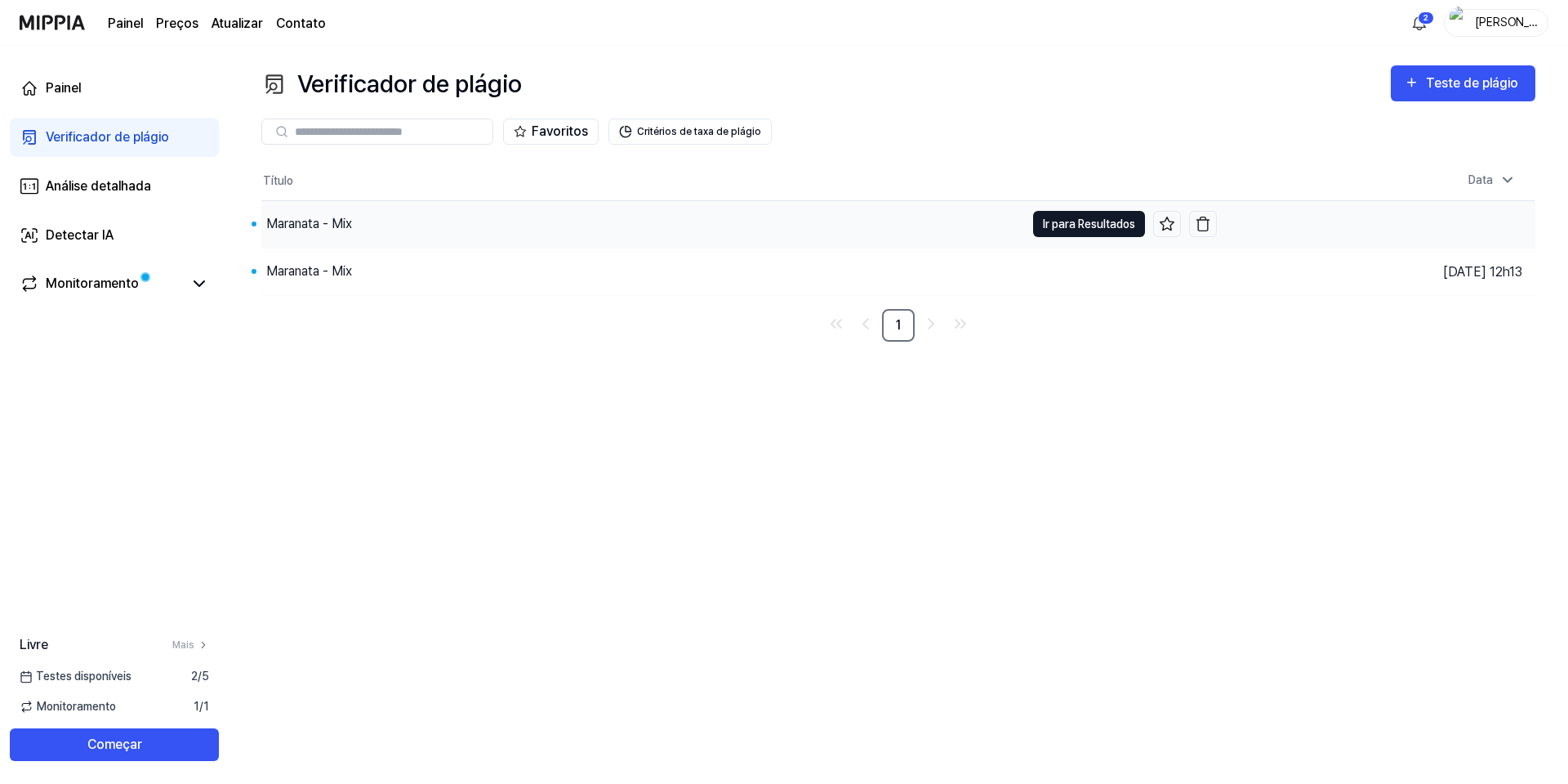
click at [775, 219] on font "Ir para Resultados" at bounding box center [1089, 224] width 93 height 13
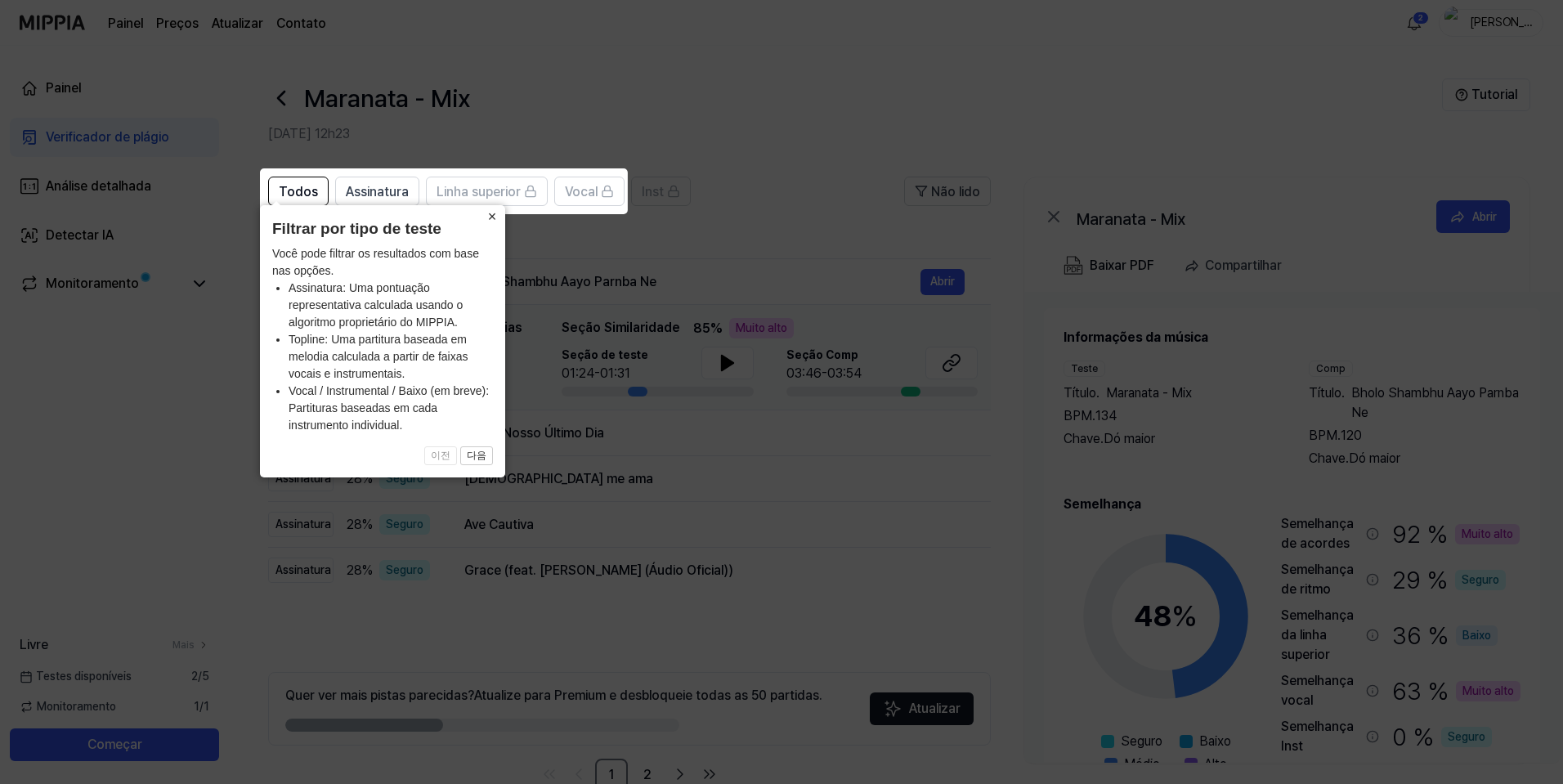
click at [496, 210] on font "×" at bounding box center [492, 216] width 9 height 16
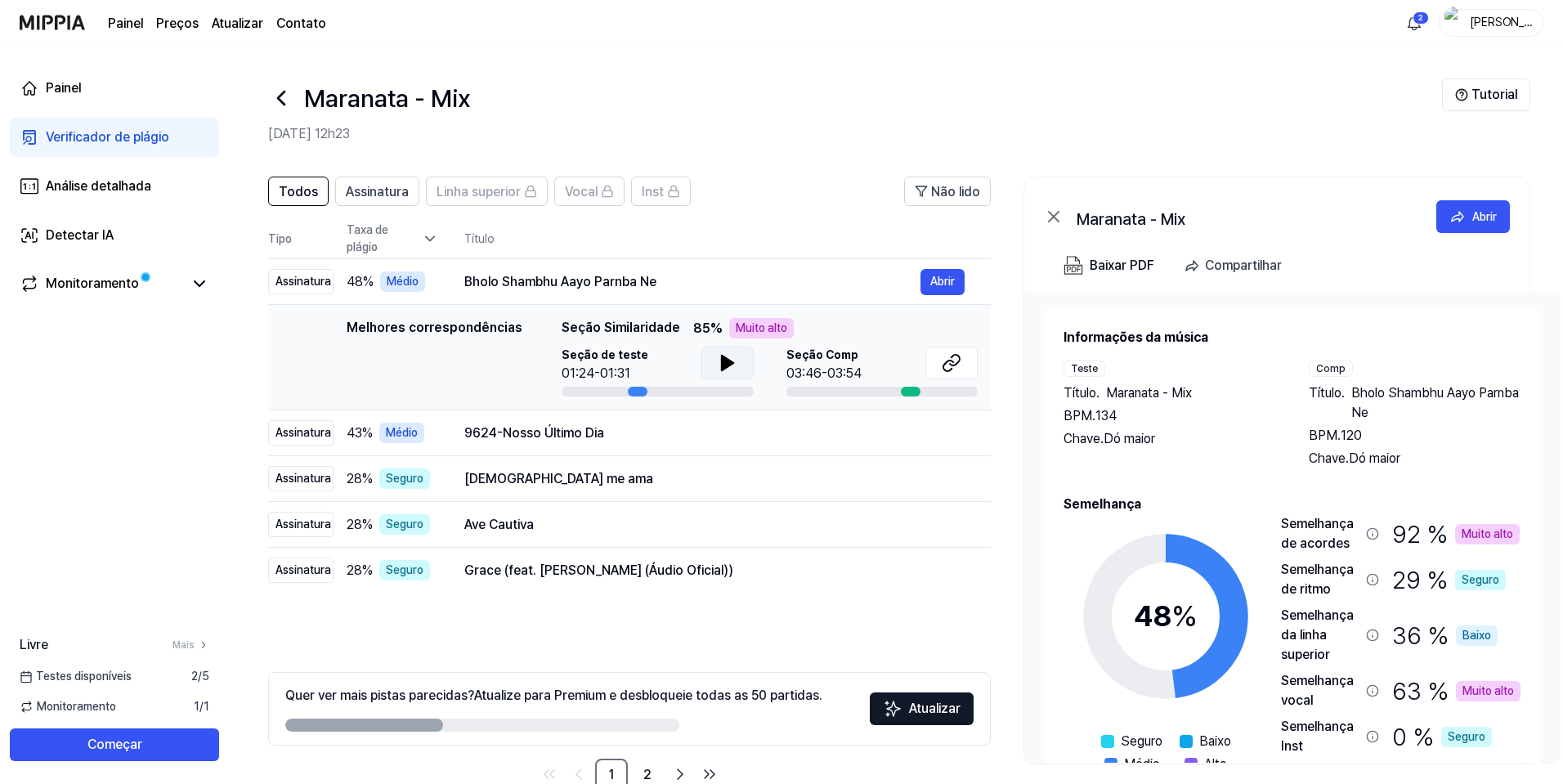
click at [721, 366] on icon at bounding box center [727, 362] width 11 height 14
click at [776, 362] on icon at bounding box center [952, 363] width 20 height 20
click at [776, 434] on font "Abrir" at bounding box center [943, 433] width 25 height 13
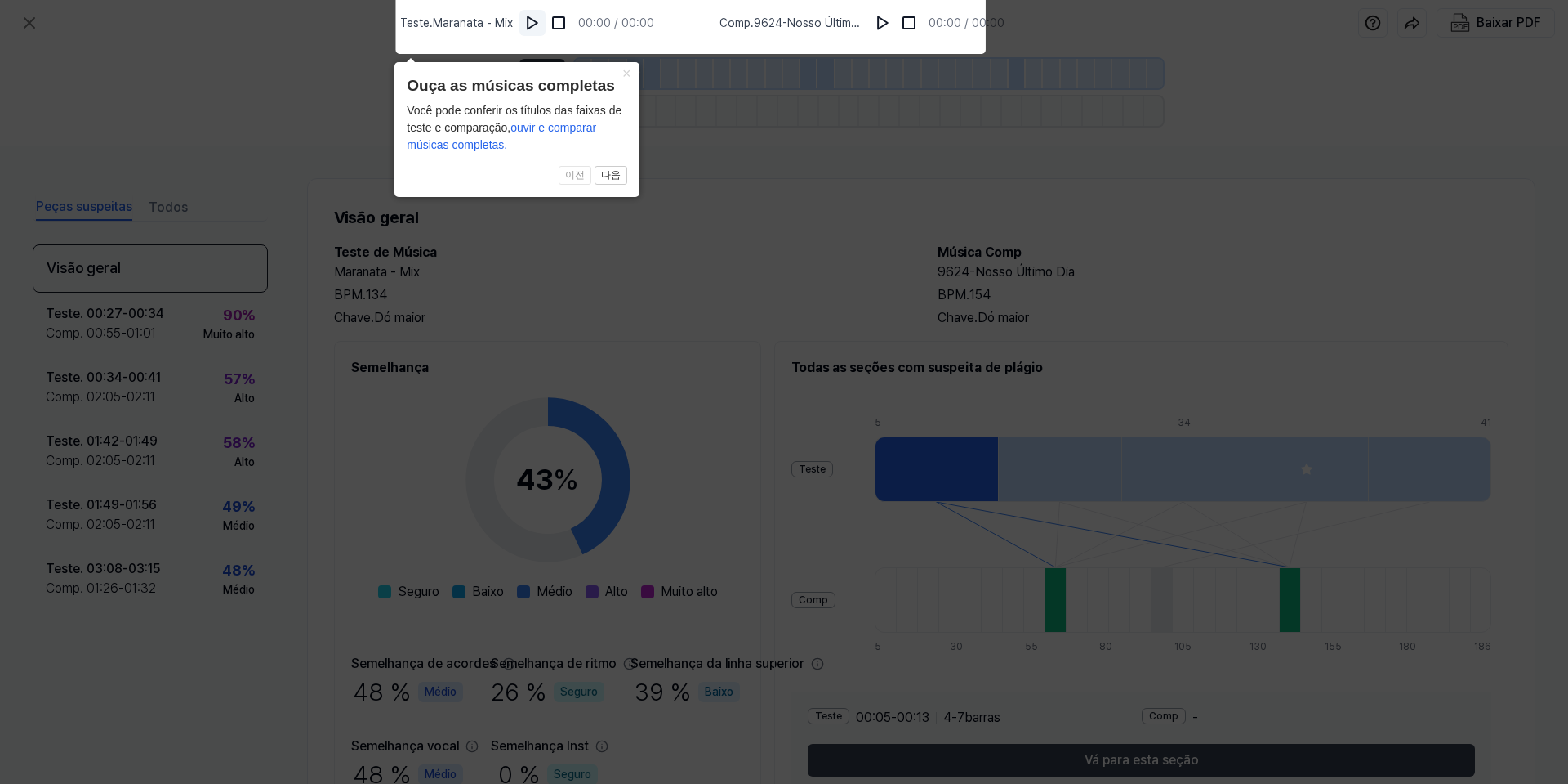
click at [534, 29] on img at bounding box center [532, 22] width 16 height 16
click at [535, 16] on img at bounding box center [532, 22] width 16 height 16
click at [760, 134] on icon at bounding box center [784, 387] width 1568 height 792
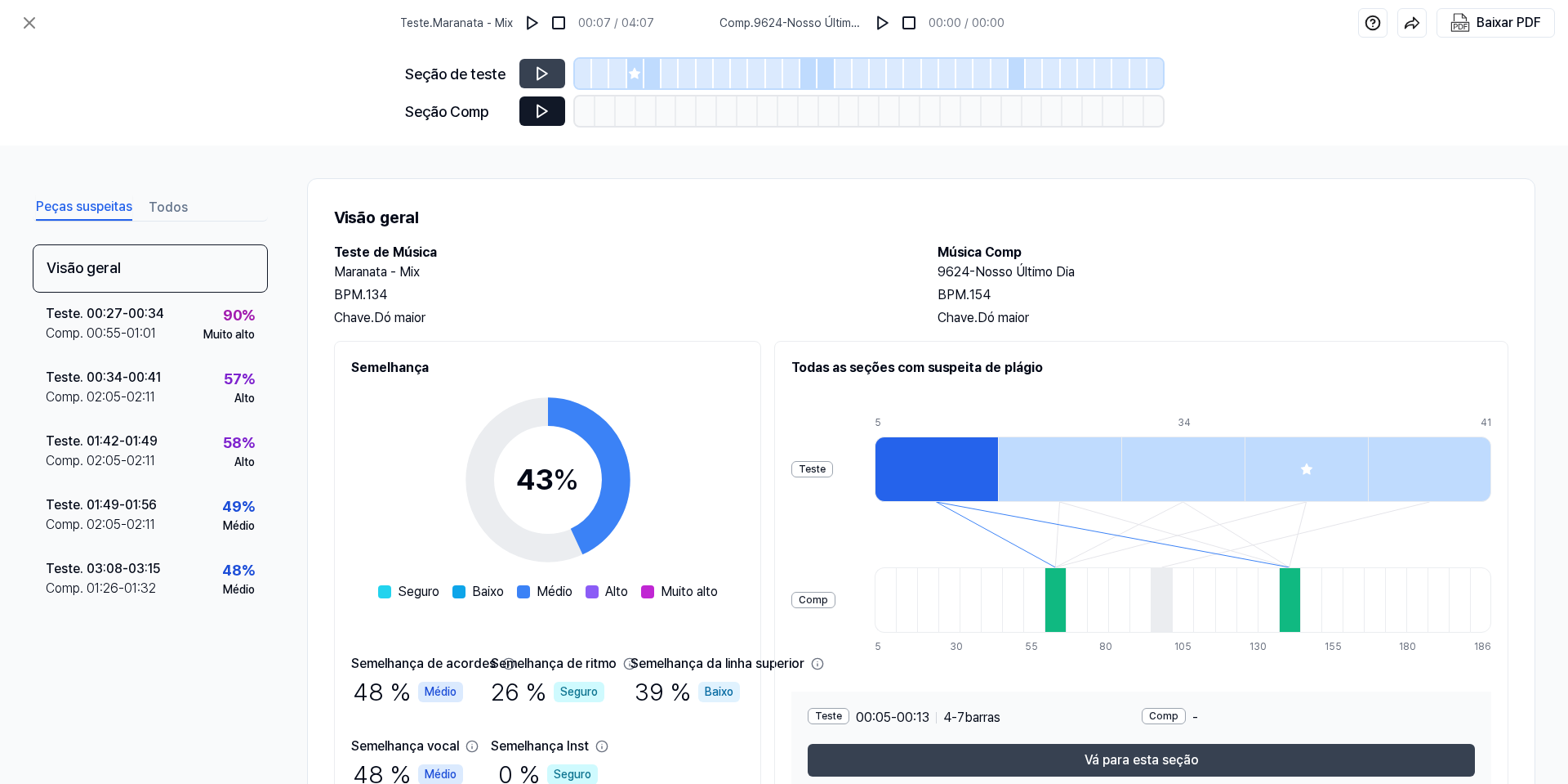
click at [547, 117] on icon at bounding box center [542, 111] width 16 height 16
click at [552, 69] on button at bounding box center [542, 74] width 46 height 30
click at [533, 74] on button at bounding box center [542, 74] width 46 height 30
click at [775, 25] on img at bounding box center [883, 22] width 16 height 16
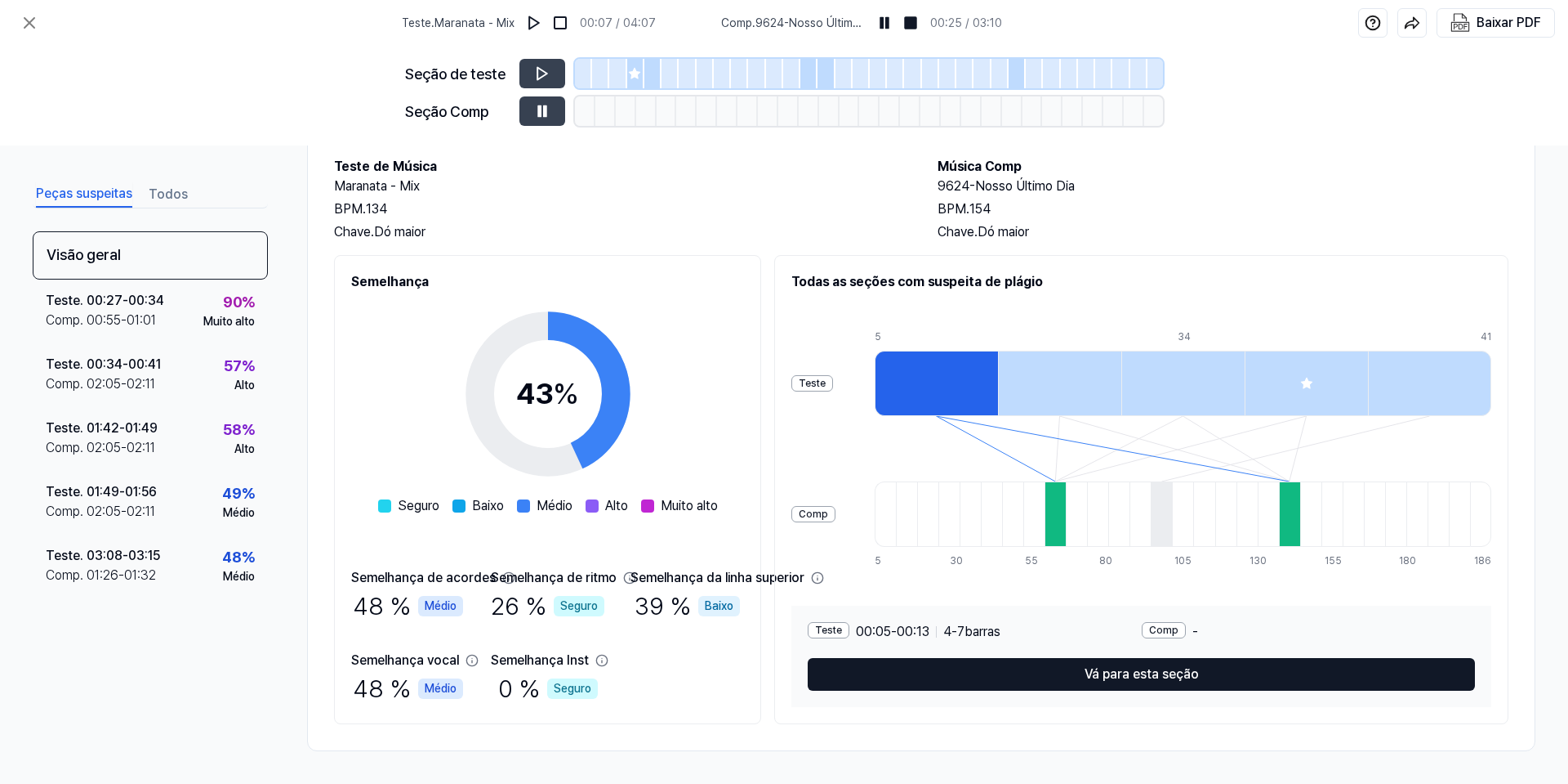
click at [775, 682] on font "Vá para esta seção" at bounding box center [1142, 674] width 115 height 20
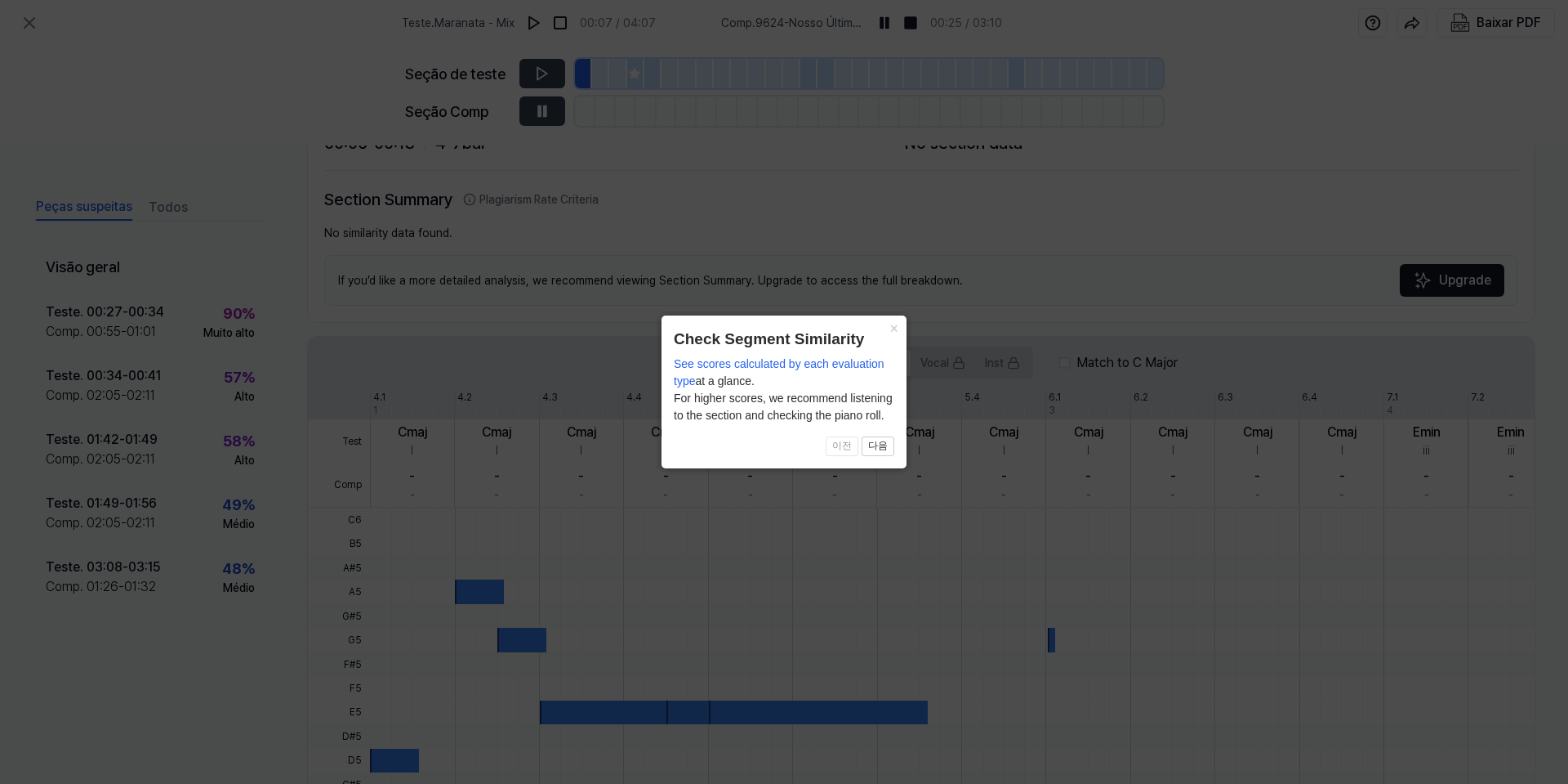
scroll to position [301, 0]
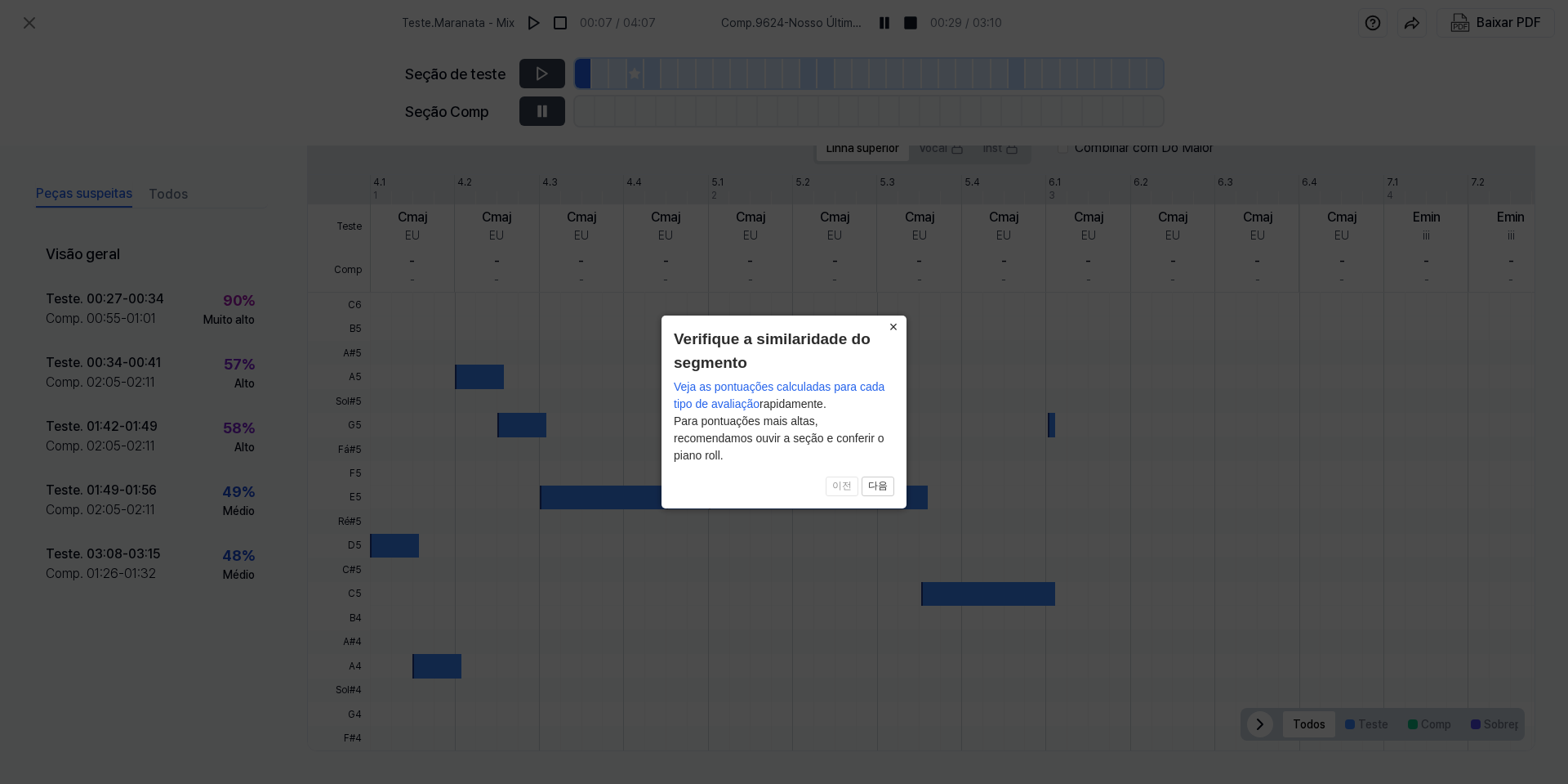
click at [775, 330] on font "×" at bounding box center [893, 327] width 9 height 16
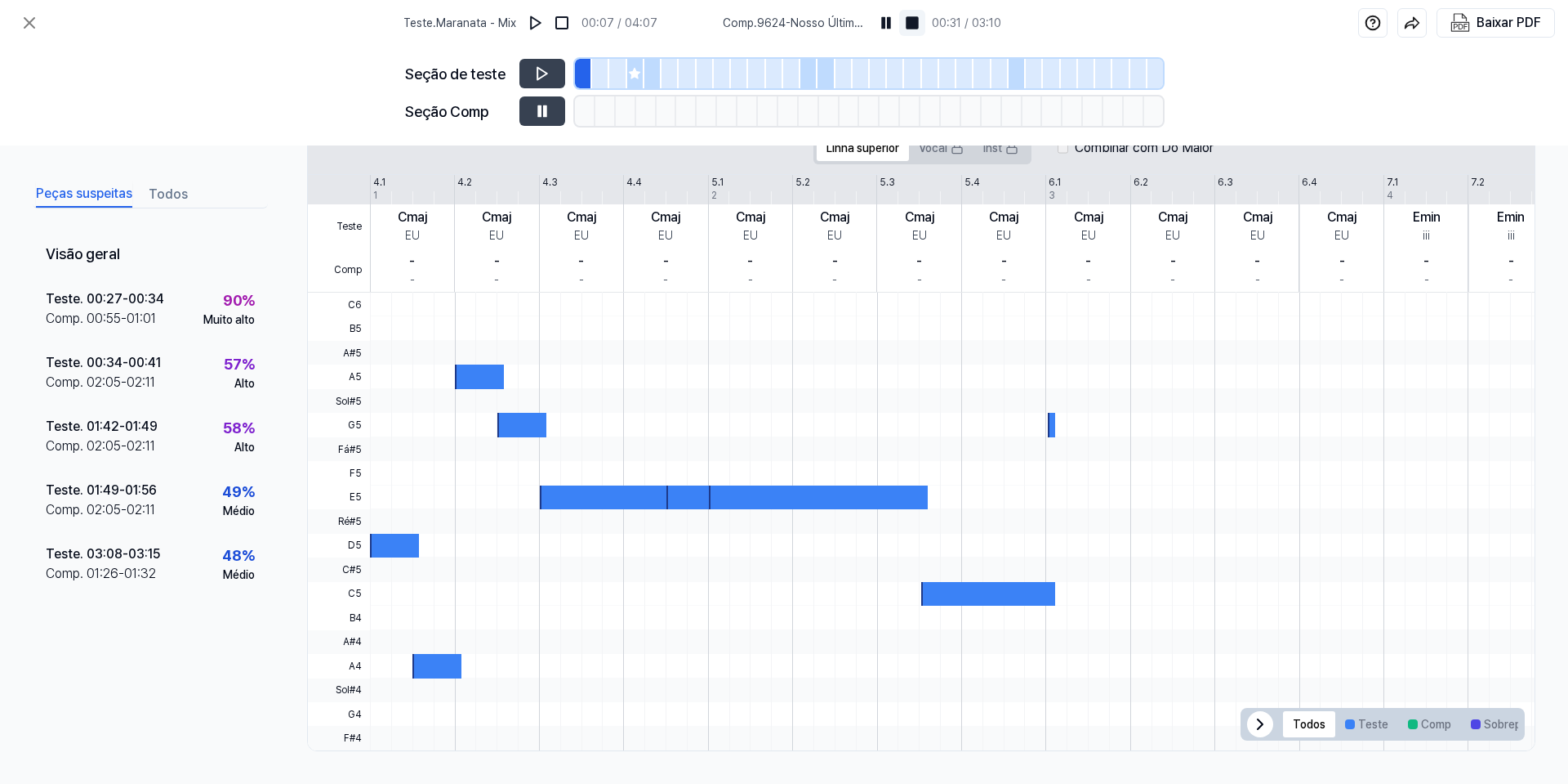
click at [775, 23] on img at bounding box center [911, 22] width 16 height 16
click at [469, 378] on div at bounding box center [479, 376] width 49 height 24
click at [471, 377] on div at bounding box center [479, 376] width 49 height 24
click at [775, 726] on icon at bounding box center [1260, 724] width 20 height 20
